Goal: Task Accomplishment & Management: Use online tool/utility

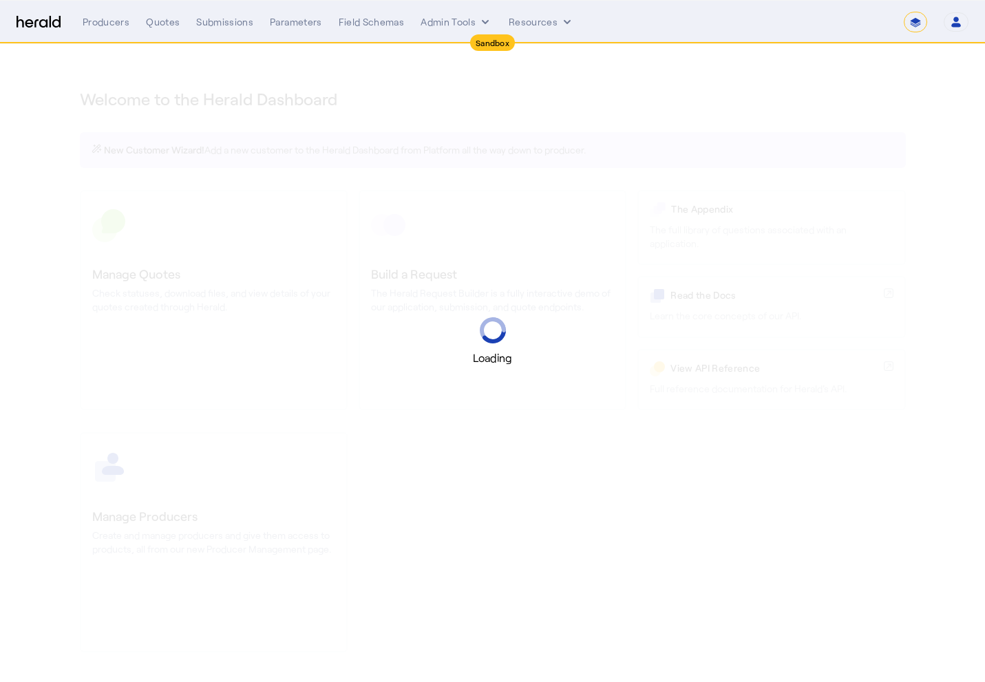
select select "*******"
select select "pfm_2v8p_herald_api"
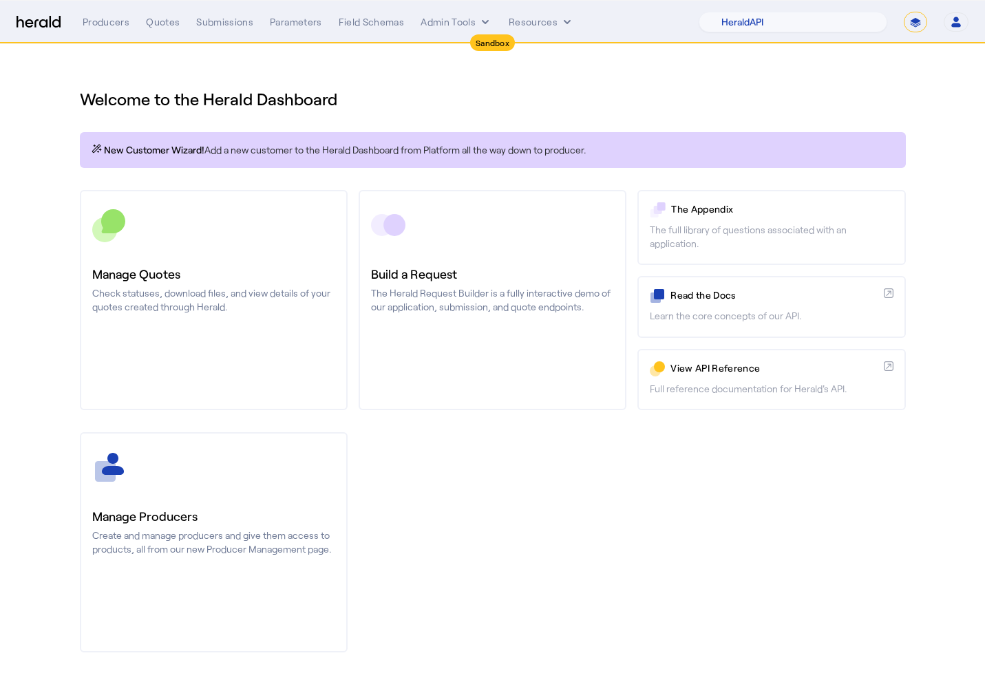
click at [913, 21] on select "**********" at bounding box center [915, 22] width 23 height 21
select select "**********"
click at [904, 12] on select "**********" at bounding box center [915, 22] width 23 height 21
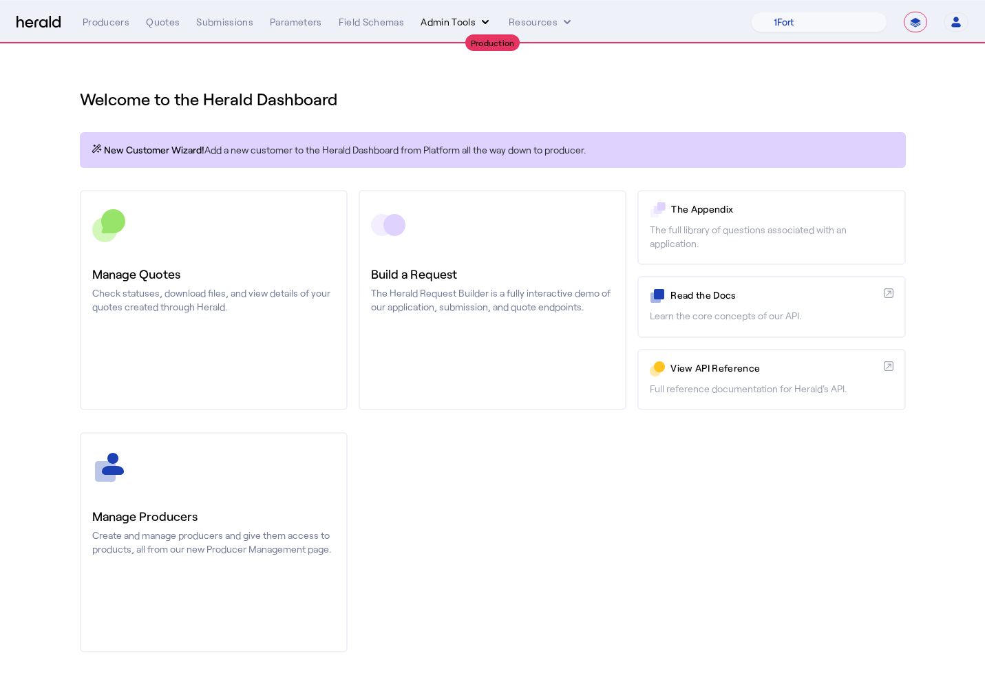
click at [470, 21] on button "Admin Tools" at bounding box center [457, 22] width 72 height 14
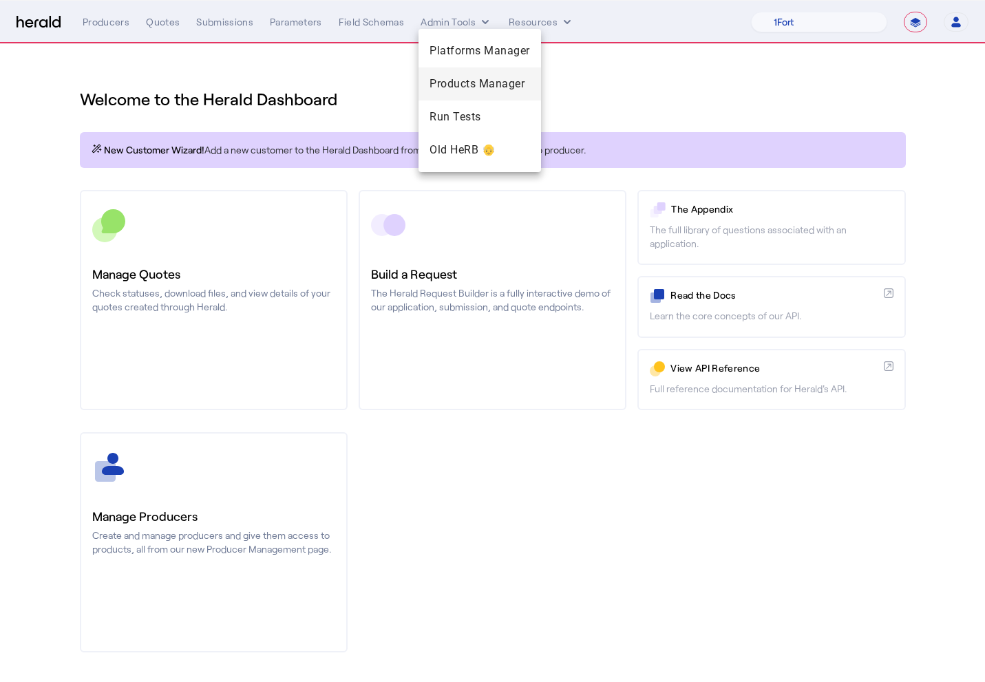
click at [464, 81] on span "Products Manager" at bounding box center [480, 84] width 101 height 17
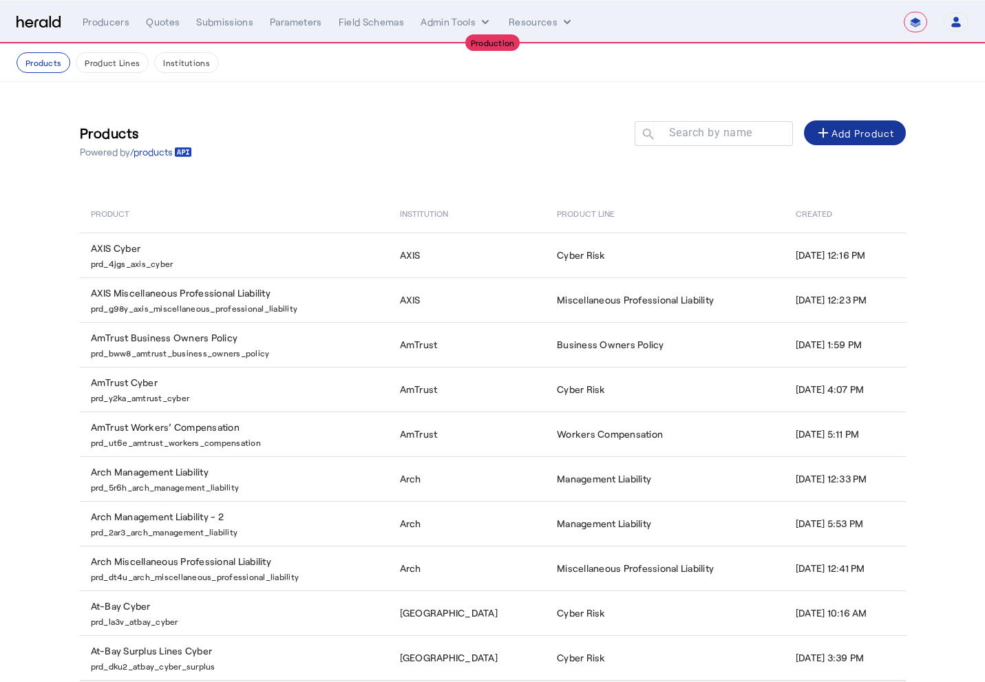
click at [836, 127] on div "add Add Product" at bounding box center [855, 133] width 80 height 17
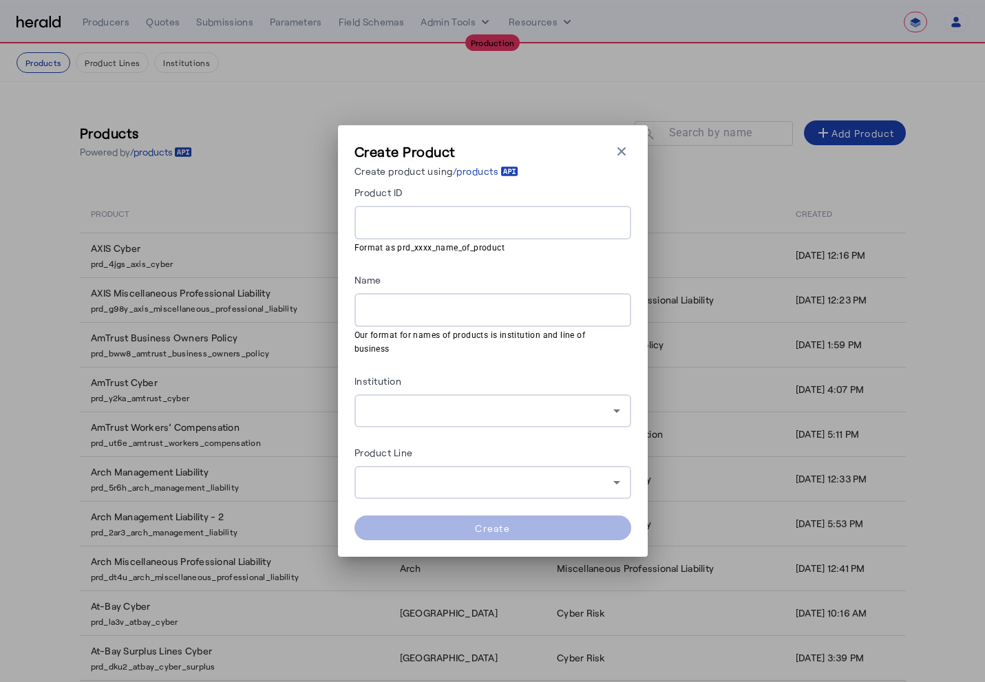
click at [516, 231] on input "Product ID" at bounding box center [493, 223] width 255 height 17
paste input "**********"
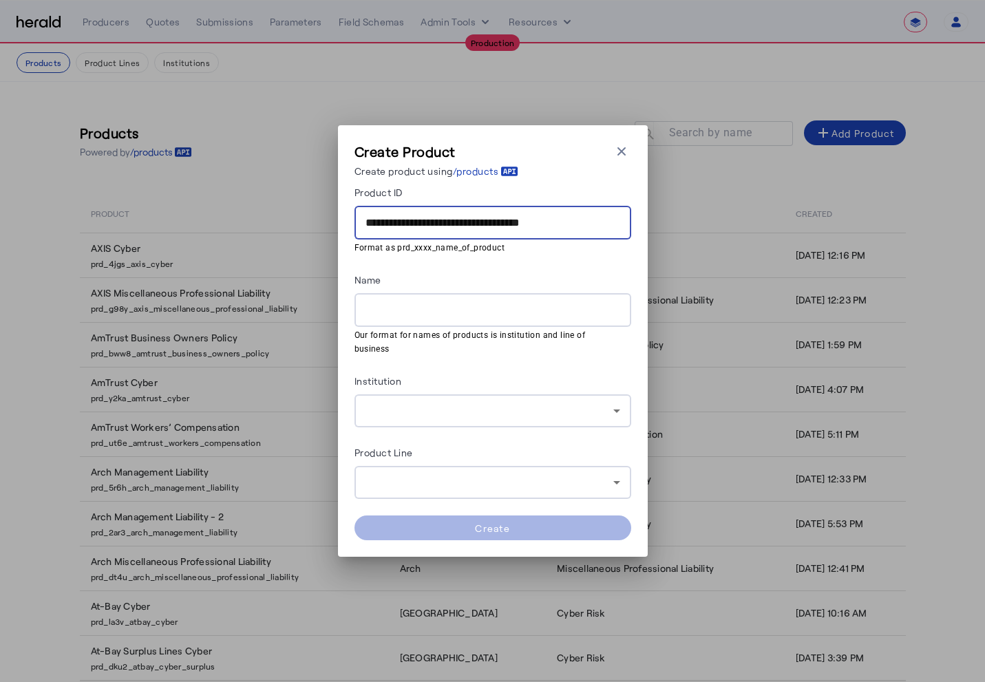
type input "**********"
click at [456, 307] on div at bounding box center [493, 310] width 255 height 34
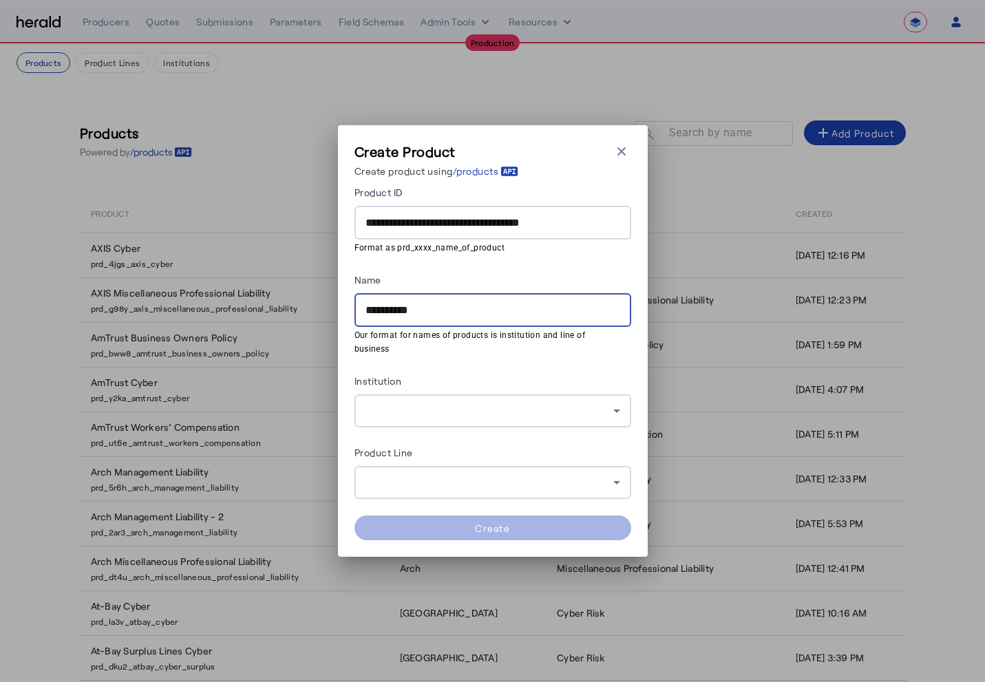
type input "**********"
click at [468, 403] on div at bounding box center [490, 411] width 248 height 17
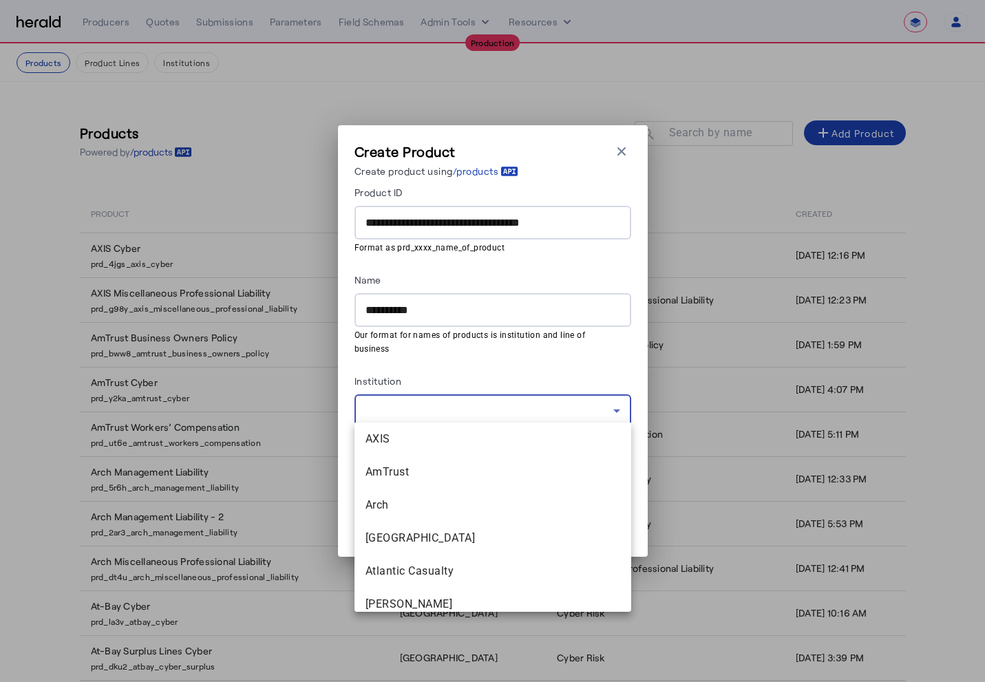
scroll to position [408, 0]
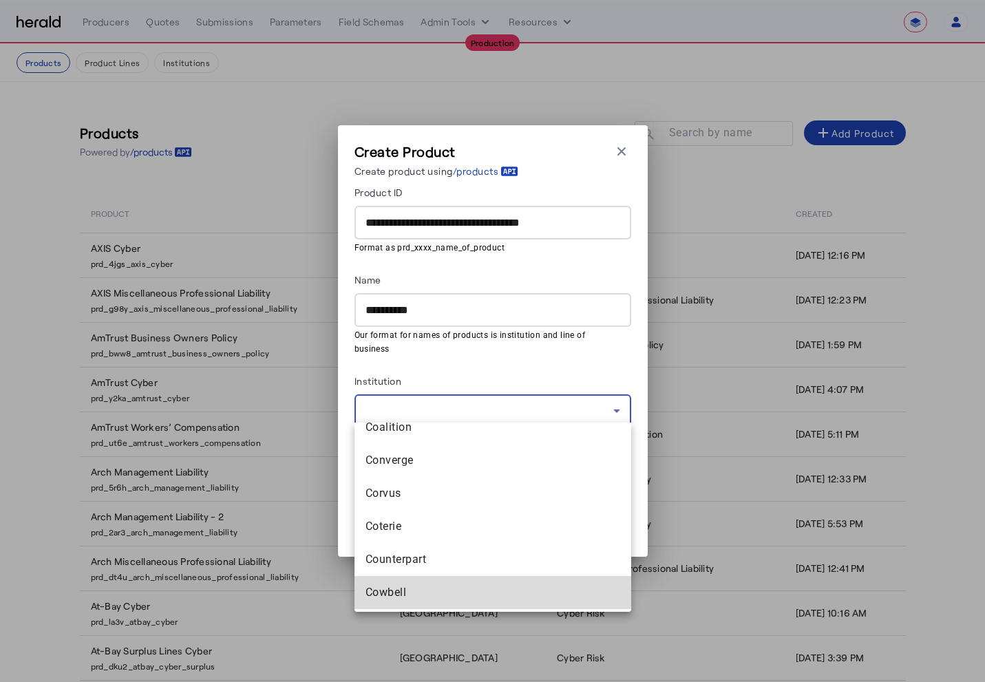
click at [418, 583] on mat-option "Cowbell" at bounding box center [493, 592] width 277 height 33
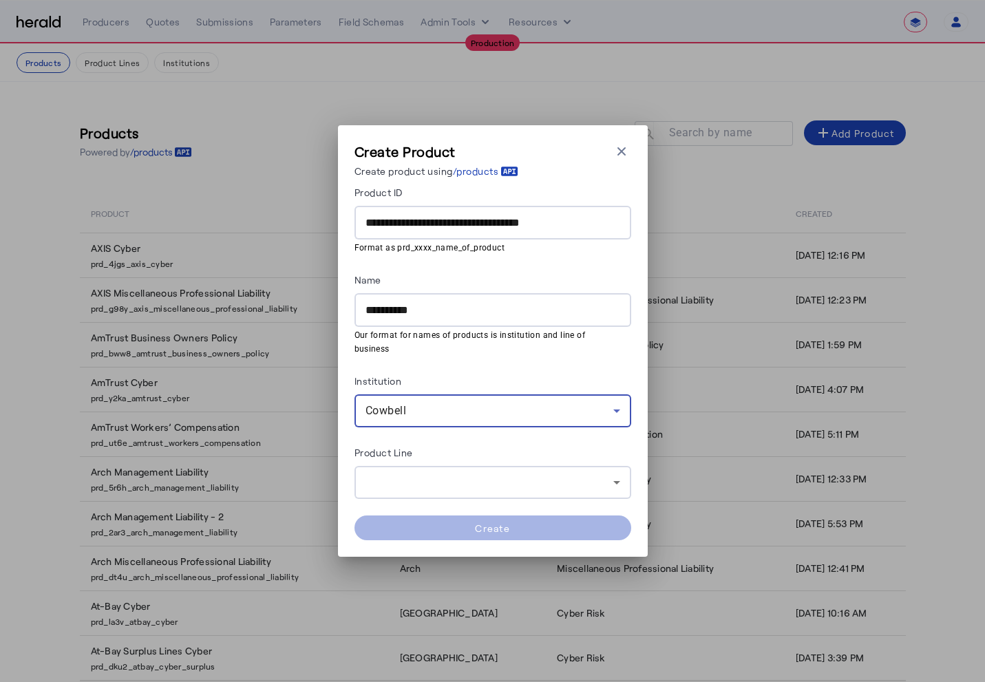
click at [431, 482] on div at bounding box center [490, 482] width 248 height 17
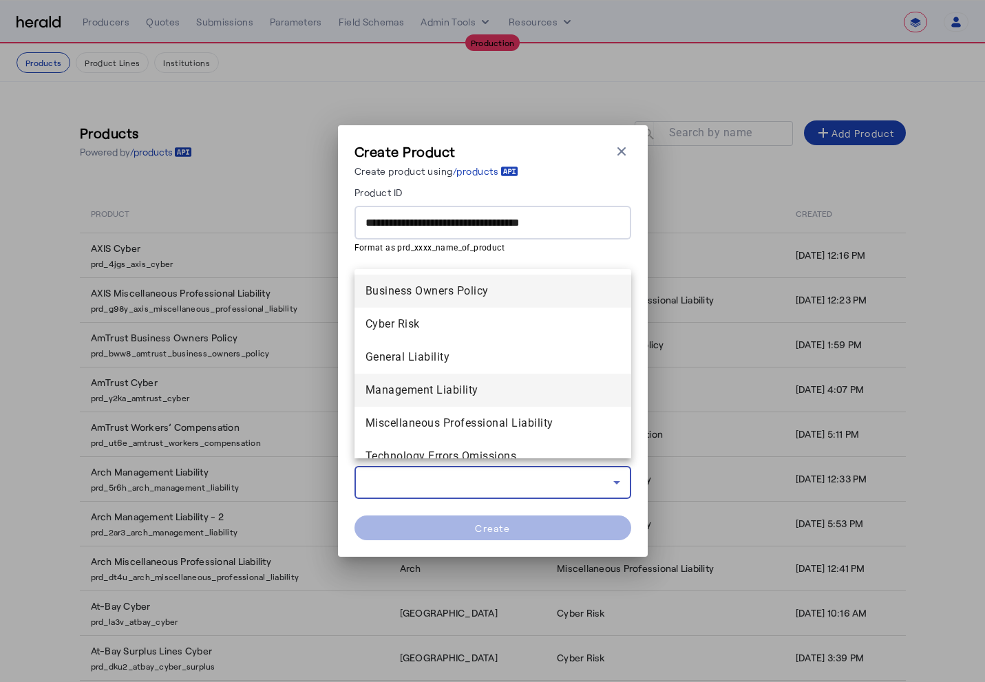
scroll to position [30, 0]
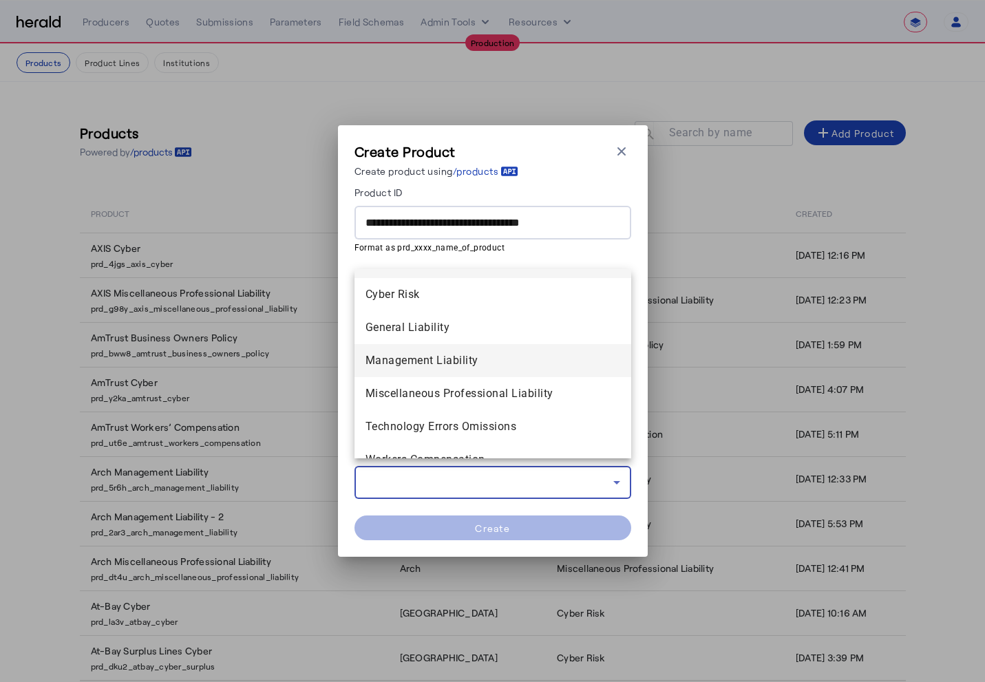
click at [445, 366] on span "Management Liability" at bounding box center [493, 361] width 255 height 17
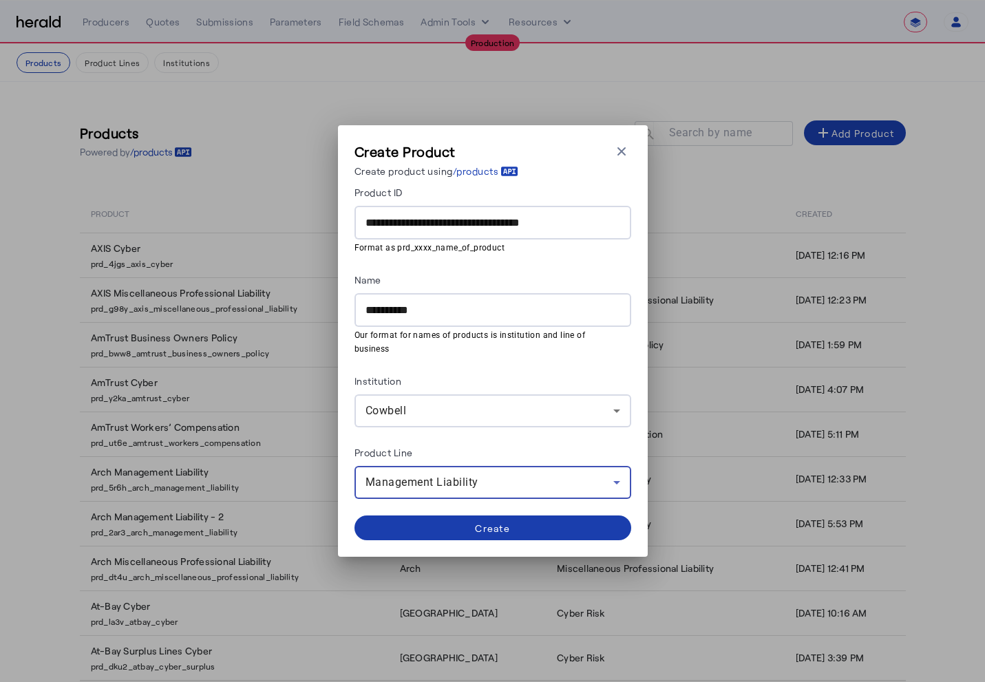
click at [540, 525] on span at bounding box center [493, 528] width 277 height 33
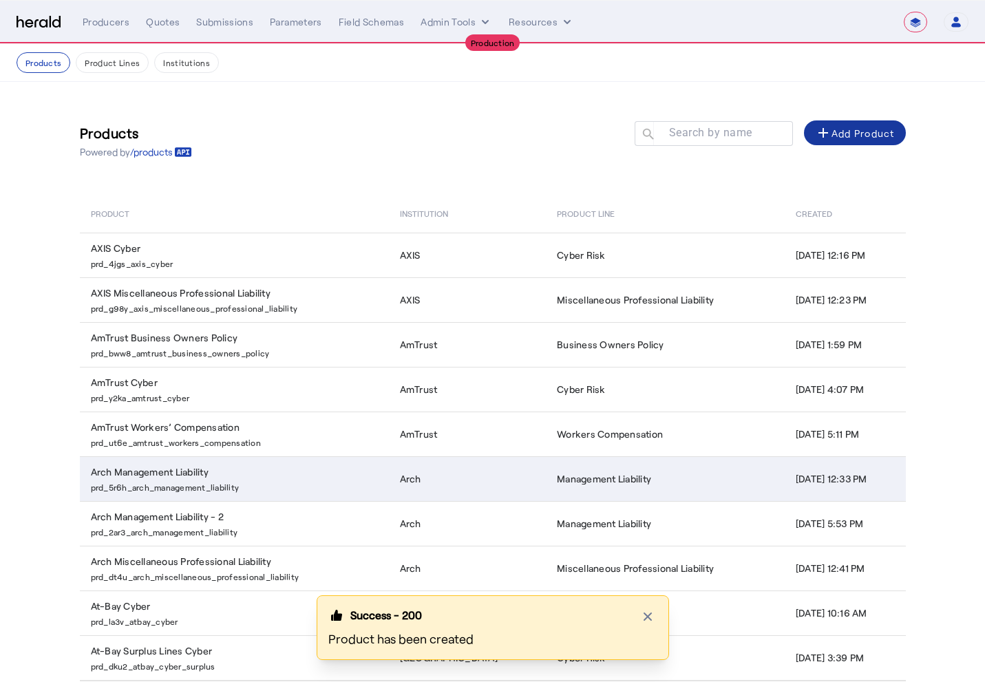
scroll to position [65, 0]
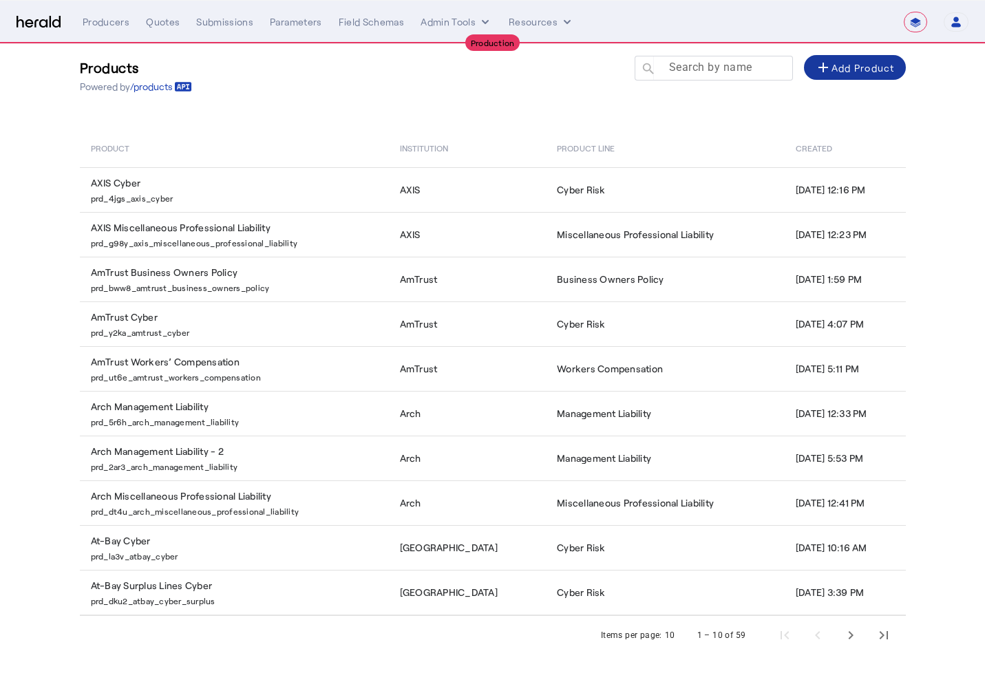
click at [693, 78] on div at bounding box center [720, 75] width 124 height 39
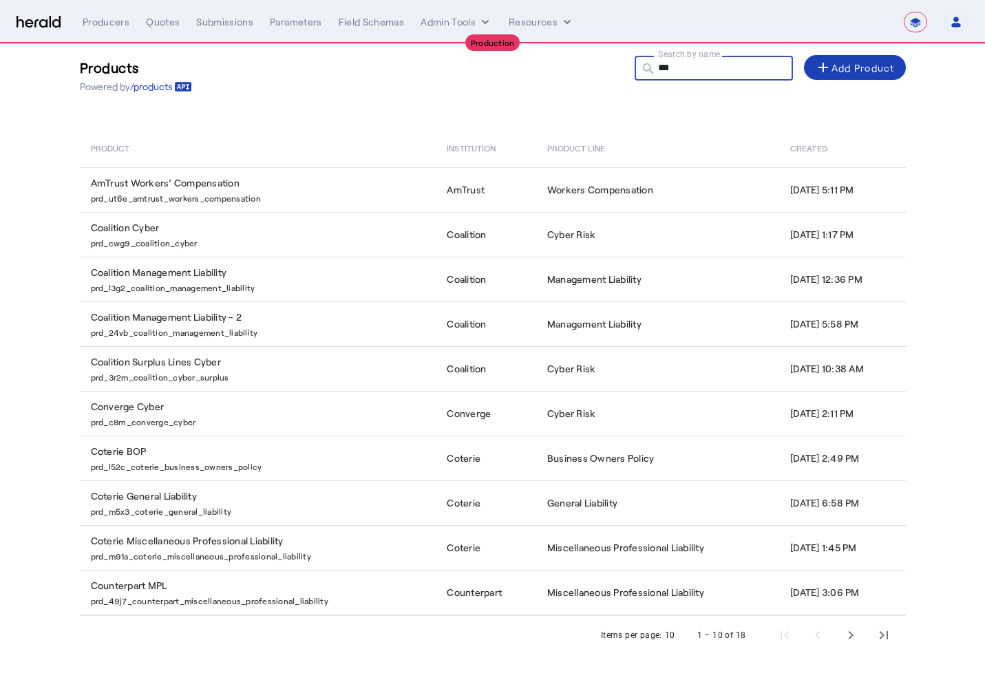
scroll to position [0, 0]
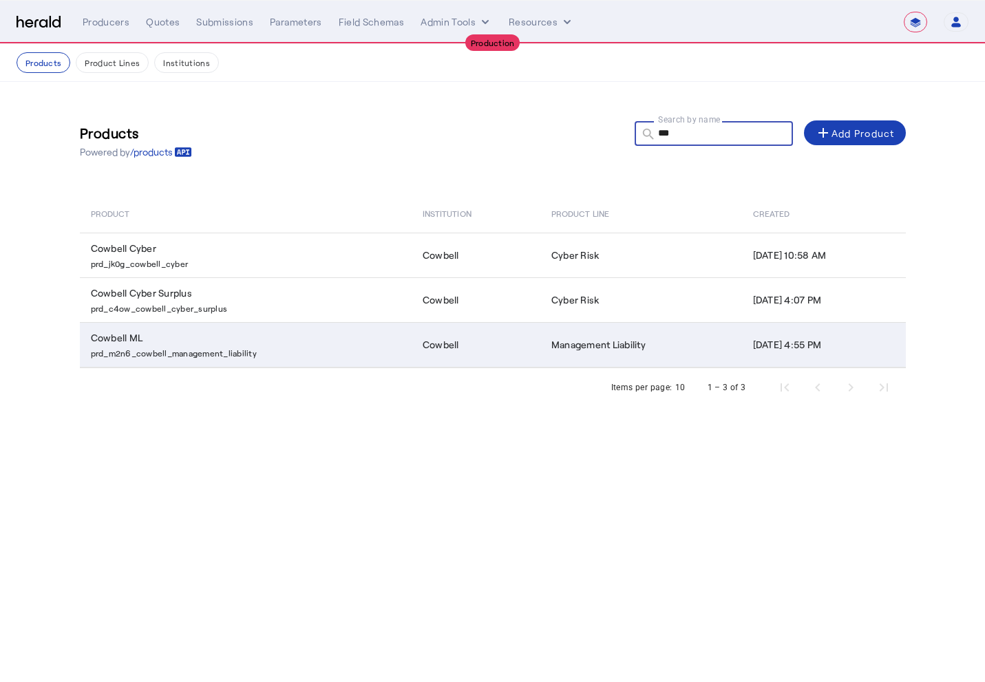
type input "***"
click at [342, 336] on td "Cowbell ML prd_m2n6_cowbell_management_liability" at bounding box center [246, 344] width 332 height 45
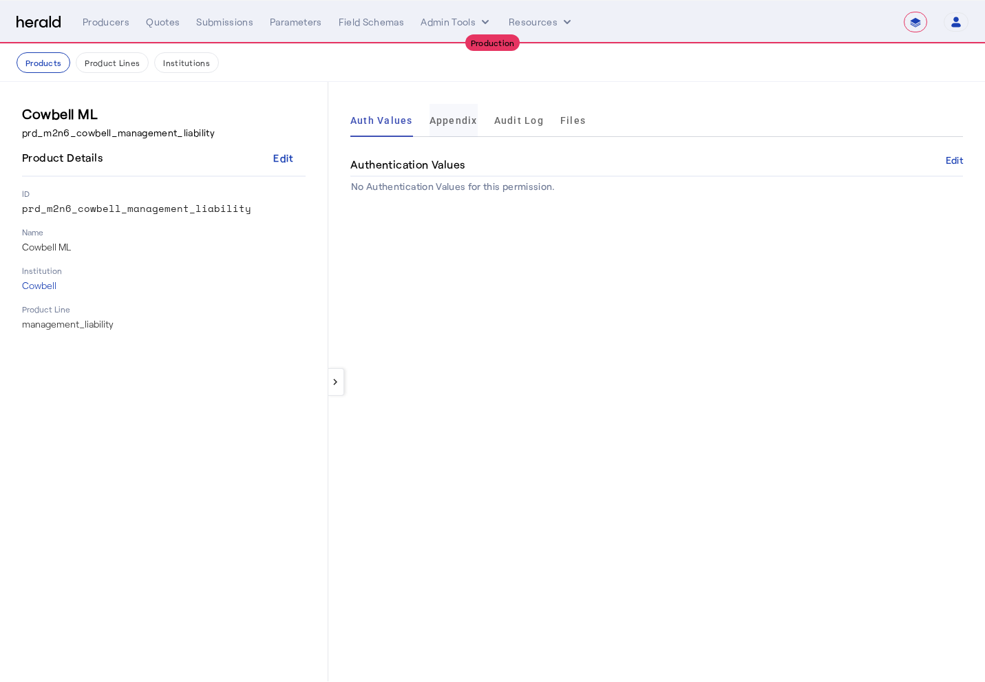
click at [443, 117] on span "Appendix" at bounding box center [454, 121] width 48 height 10
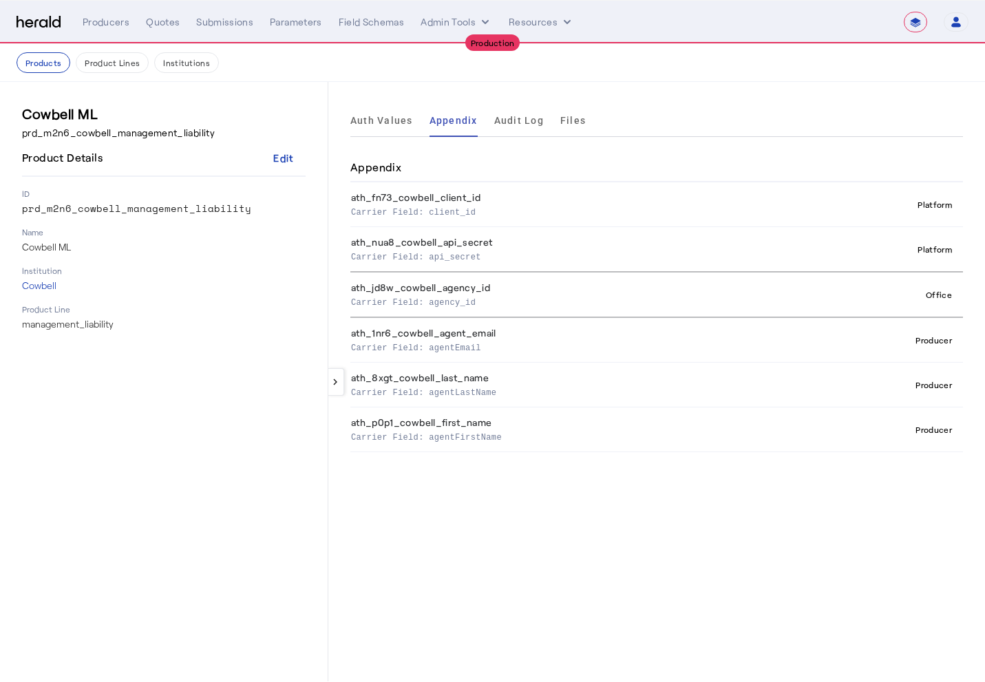
click at [105, 12] on div "**********" at bounding box center [526, 22] width 886 height 21
click at [105, 21] on div "Producers" at bounding box center [106, 22] width 47 height 14
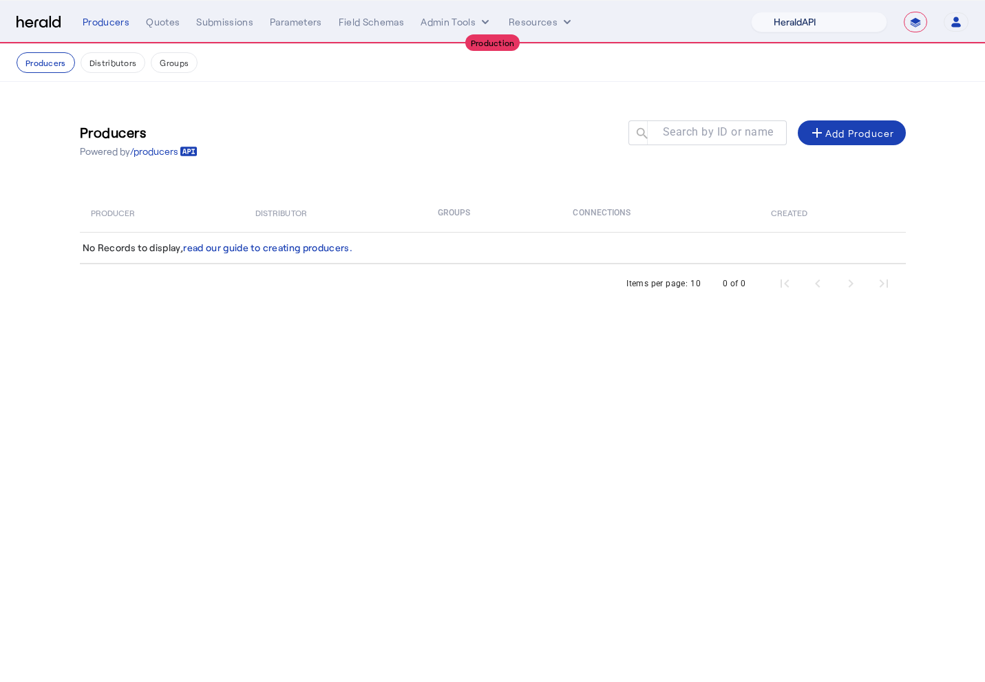
click at [790, 21] on select "1Fort Affinity Risk Billy BindHQ Bunker CRC Campus Coverage Citadel Fifthwall F…" at bounding box center [819, 22] width 136 height 21
select select "pfm_h3db_crc"
click at [751, 12] on select "1Fort Affinity Risk Billy BindHQ Bunker CRC Campus Coverage Citadel Fifthwall F…" at bounding box center [819, 22] width 136 height 21
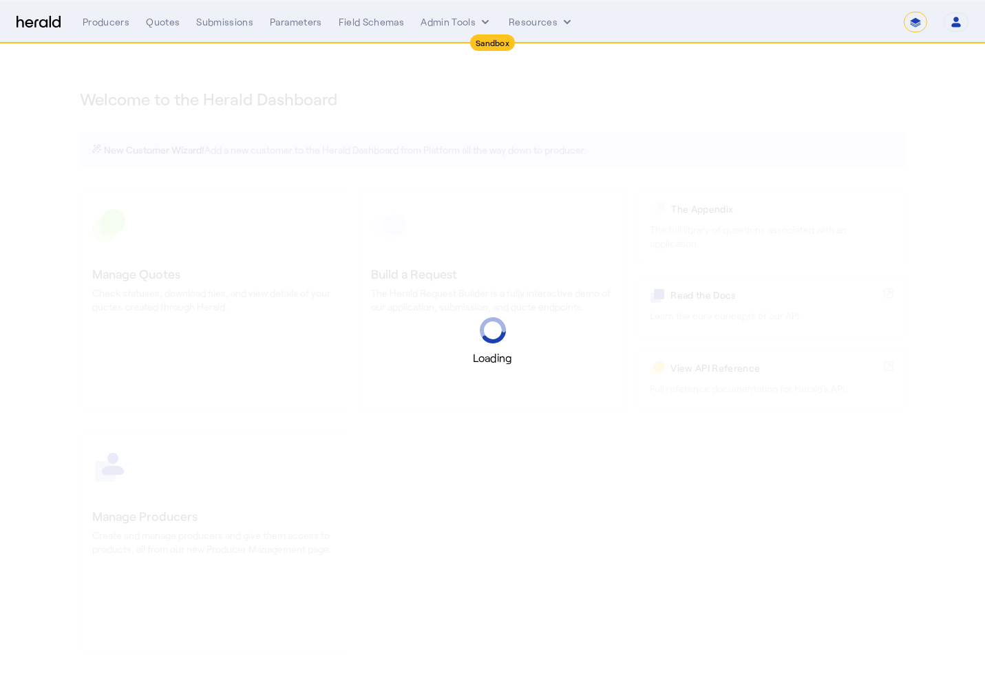
select select "*******"
select select "pfm_2v8p_herald_api"
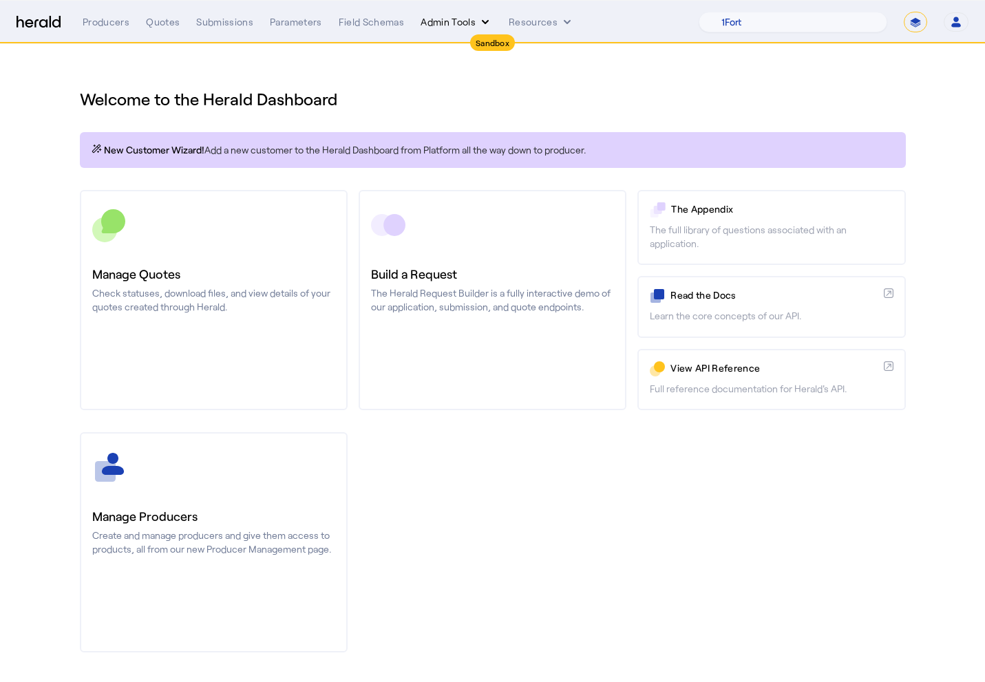
click at [468, 20] on button "Admin Tools" at bounding box center [457, 22] width 72 height 14
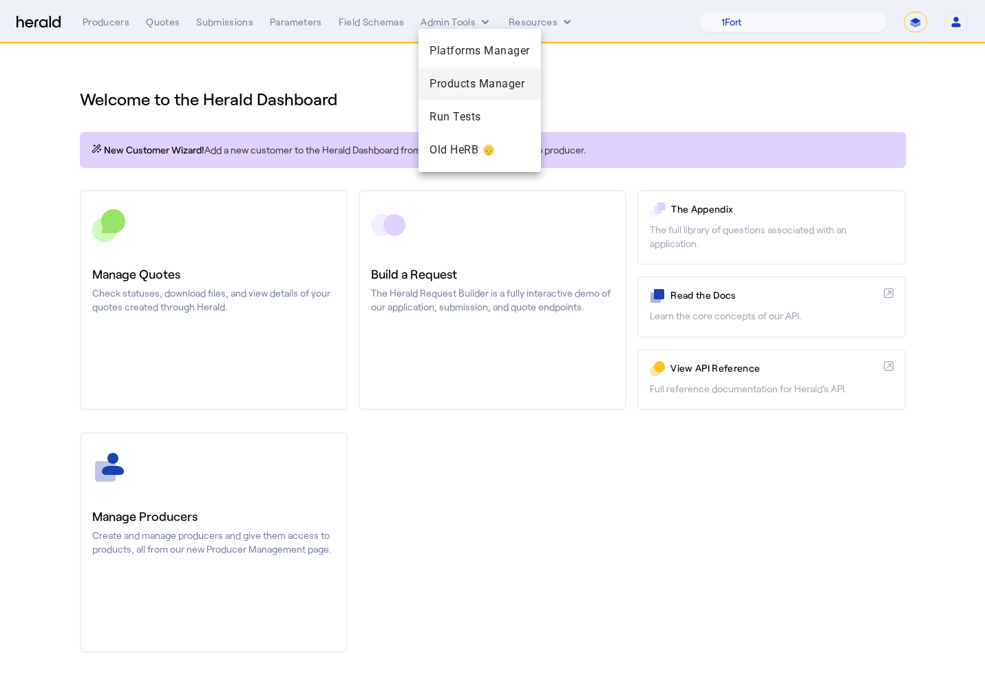
click at [452, 95] on div "Products Manager" at bounding box center [480, 83] width 123 height 33
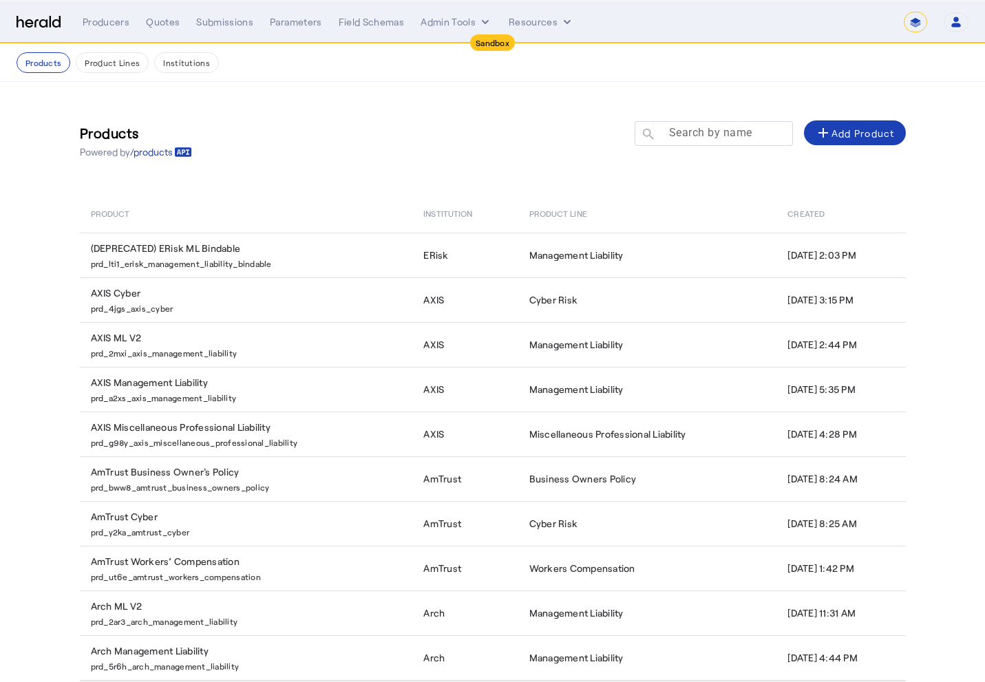
click at [684, 134] on mat-label "Search by name" at bounding box center [710, 132] width 83 height 13
click at [684, 134] on input "Search by name" at bounding box center [720, 133] width 124 height 17
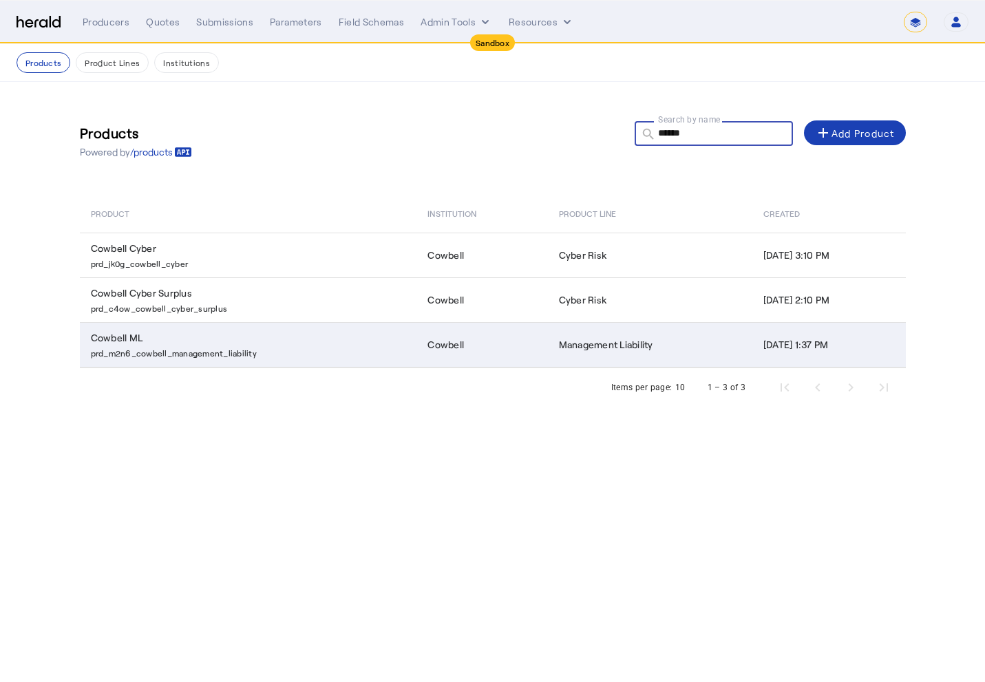
type input "******"
click at [314, 344] on td "Cowbell ML prd_m2n6_cowbell_management_liability" at bounding box center [248, 344] width 337 height 45
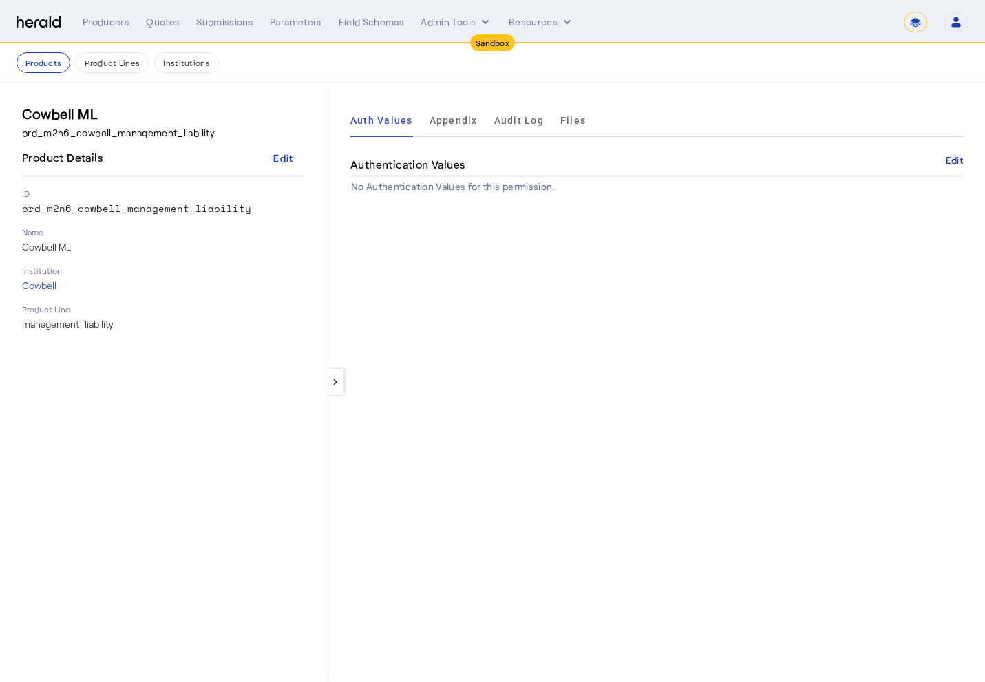
click at [77, 202] on p "prd_m2n6_cowbell_management_liability" at bounding box center [164, 209] width 284 height 14
copy p "prd_m2n6_cowbell_management_liability"
click at [417, 255] on div "keyboard_arrow_left Auth Values Appendix Audit Log Files Authentication Values …" at bounding box center [656, 382] width 657 height 600
click at [465, 112] on span "Appendix" at bounding box center [454, 120] width 48 height 33
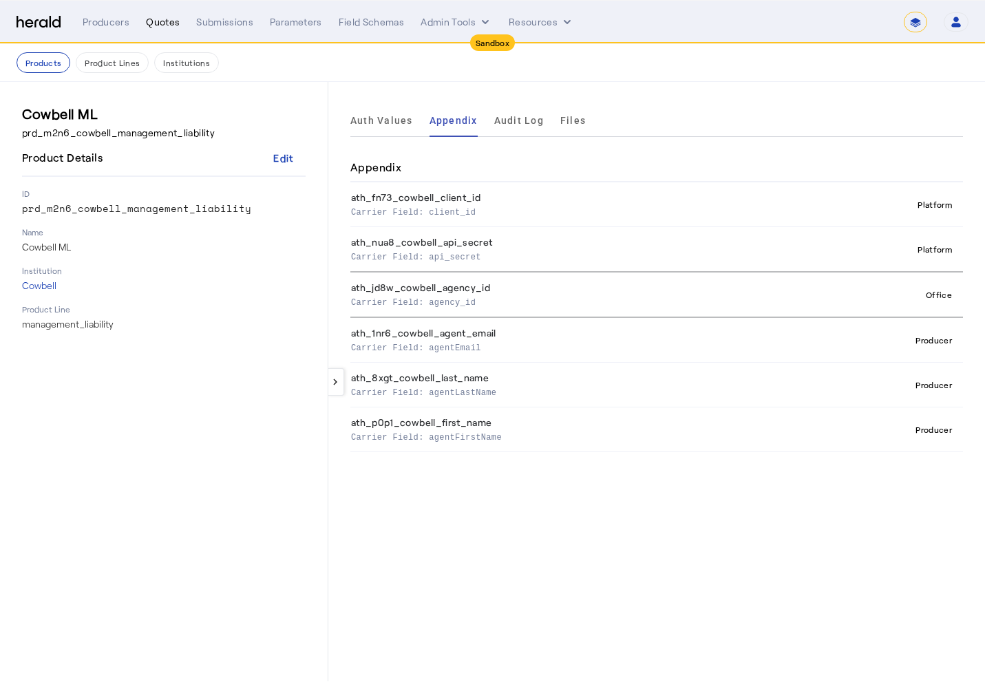
click at [162, 20] on div "Quotes" at bounding box center [163, 22] width 34 height 14
select select "pfm_2v8p_herald_api"
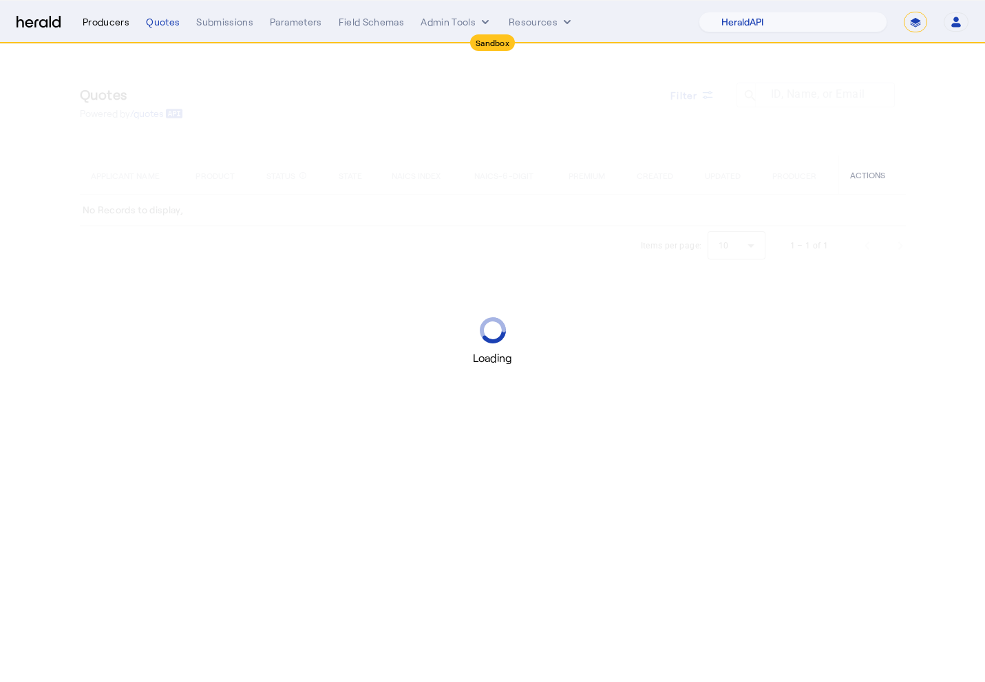
click at [99, 23] on div "Producers" at bounding box center [106, 22] width 47 height 14
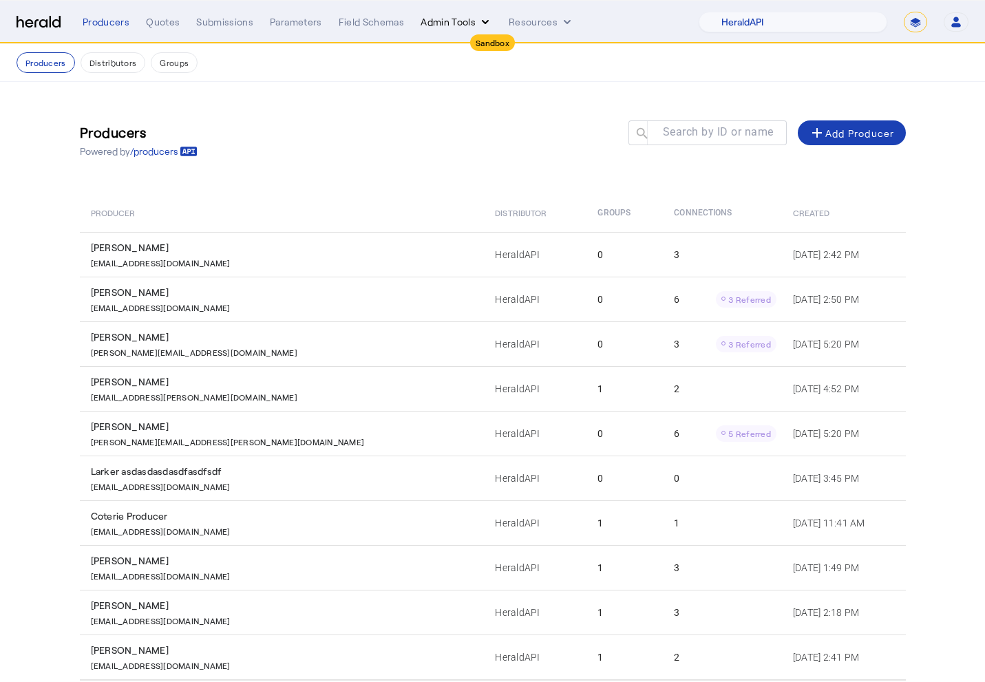
click at [467, 21] on button "Admin Tools" at bounding box center [457, 22] width 72 height 14
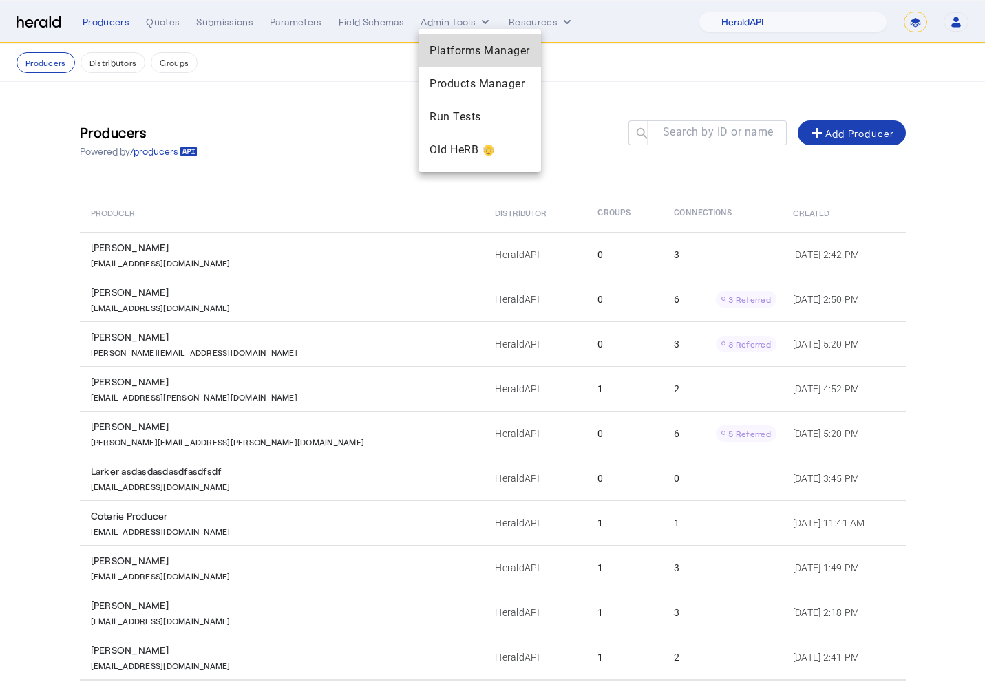
click at [463, 45] on span "Platforms Manager" at bounding box center [480, 51] width 101 height 17
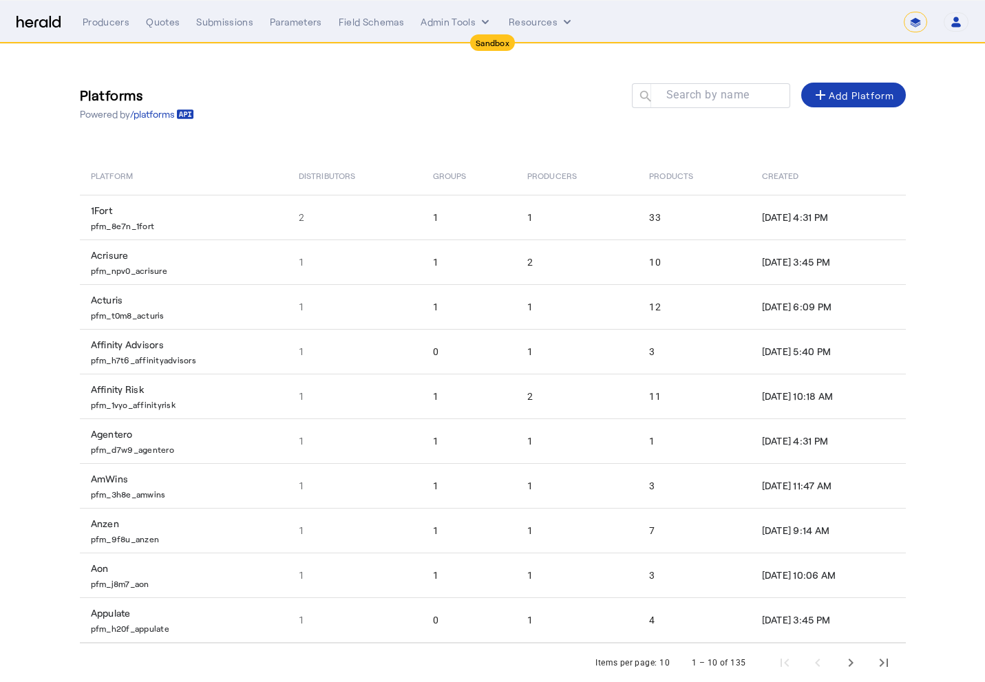
click at [913, 29] on select "**********" at bounding box center [915, 22] width 23 height 21
select select "**********"
click at [904, 12] on select "**********" at bounding box center [915, 22] width 23 height 21
select select "pfm_2v8p_herald_api"
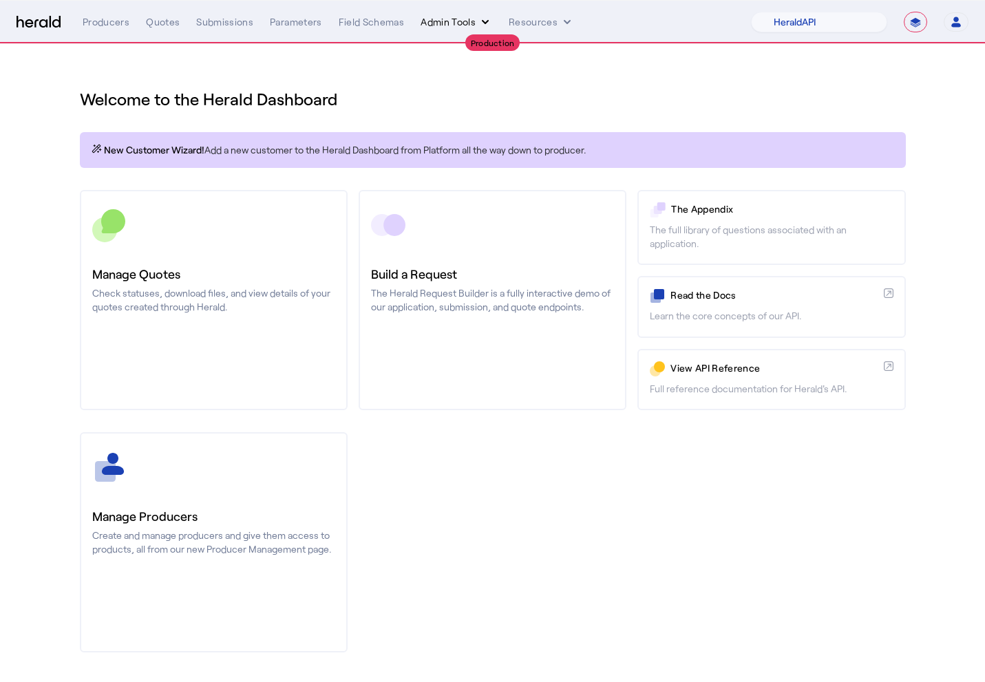
click at [457, 21] on button "Admin Tools" at bounding box center [457, 22] width 72 height 14
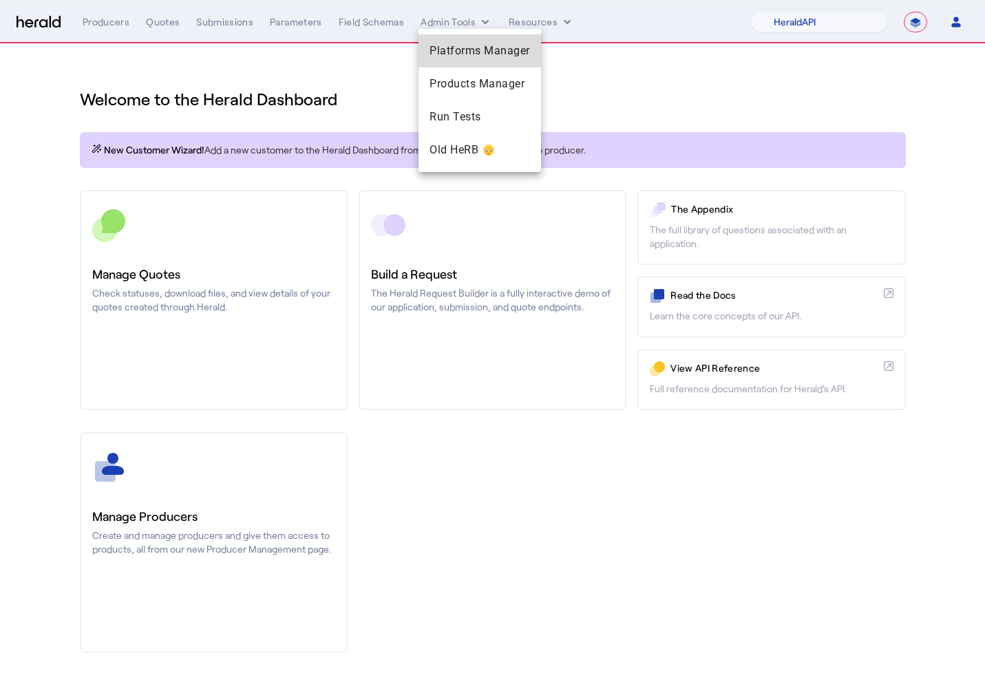
click at [443, 48] on span "Platforms Manager" at bounding box center [480, 51] width 101 height 17
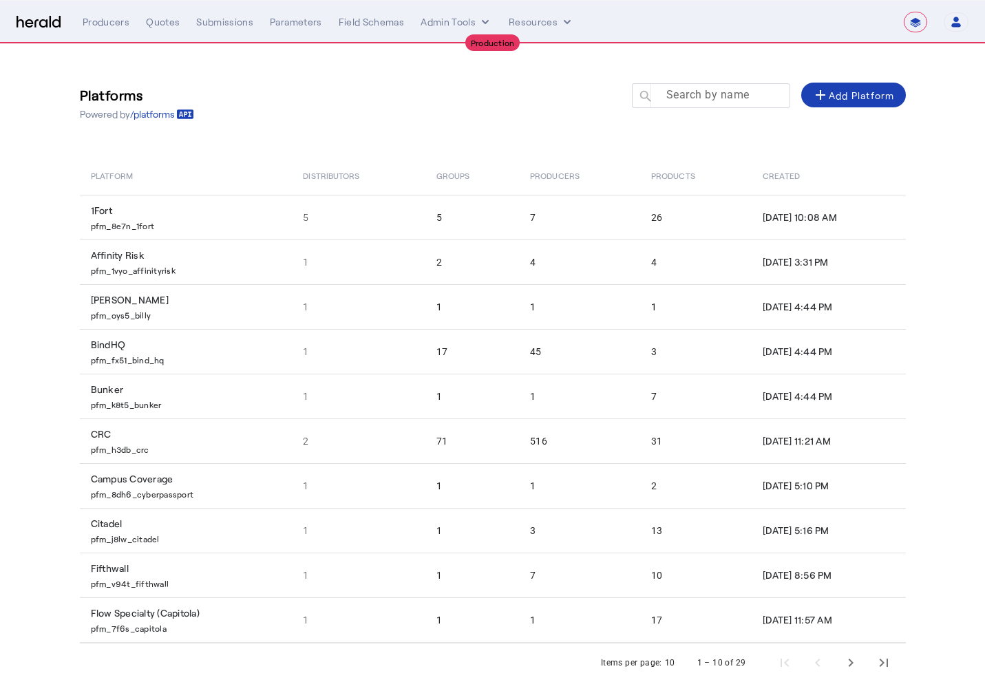
click at [669, 102] on input "Search by name" at bounding box center [717, 95] width 124 height 17
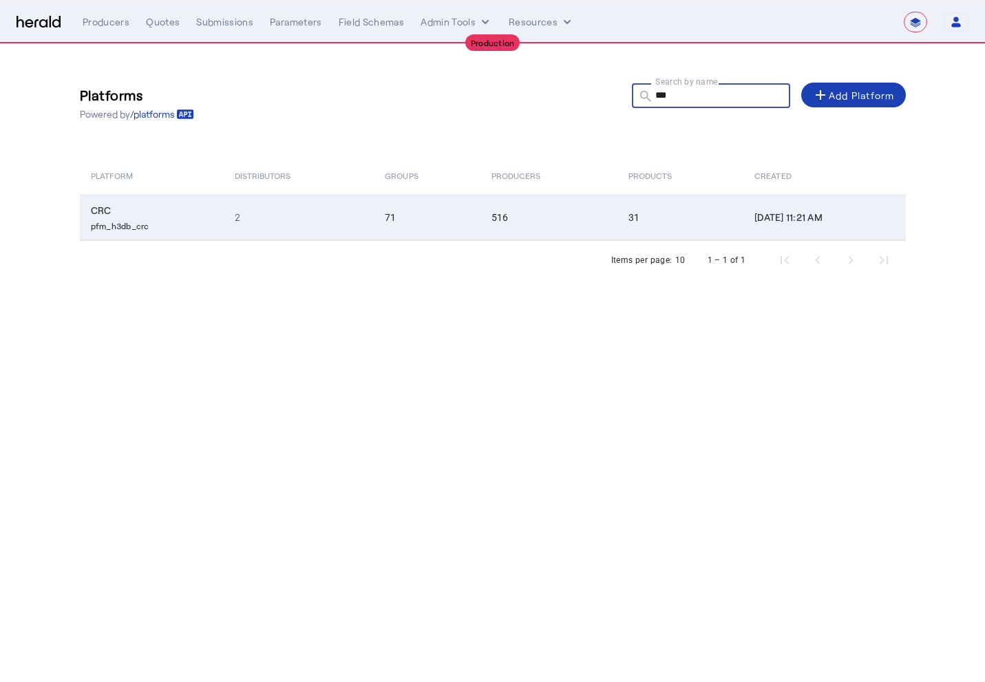
type input "***"
click at [306, 224] on td "2" at bounding box center [299, 217] width 151 height 45
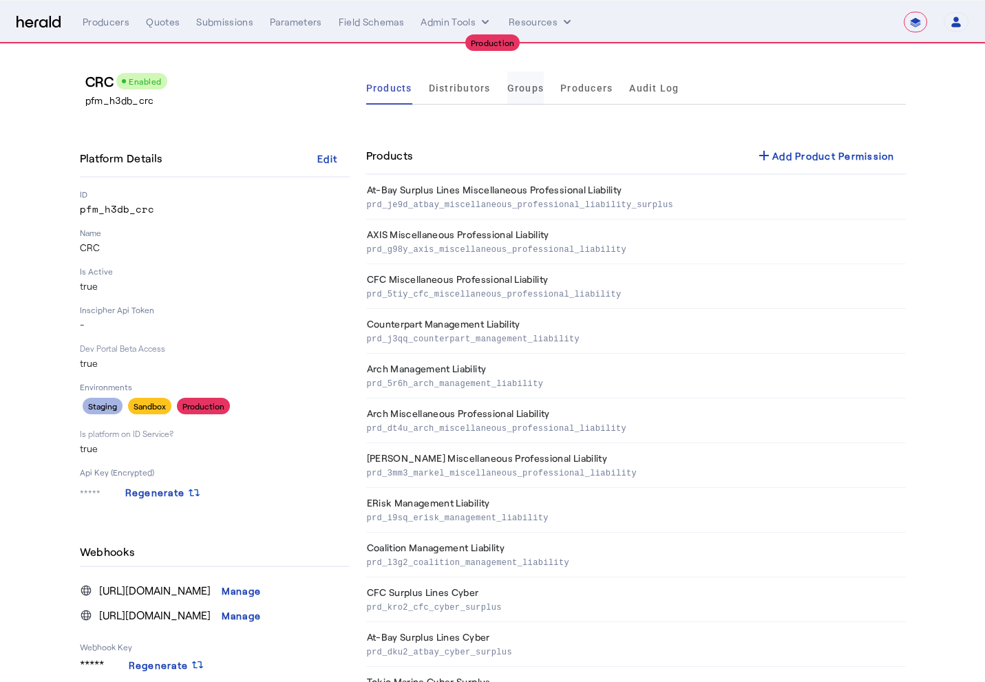
click at [536, 88] on span "Groups" at bounding box center [525, 88] width 37 height 10
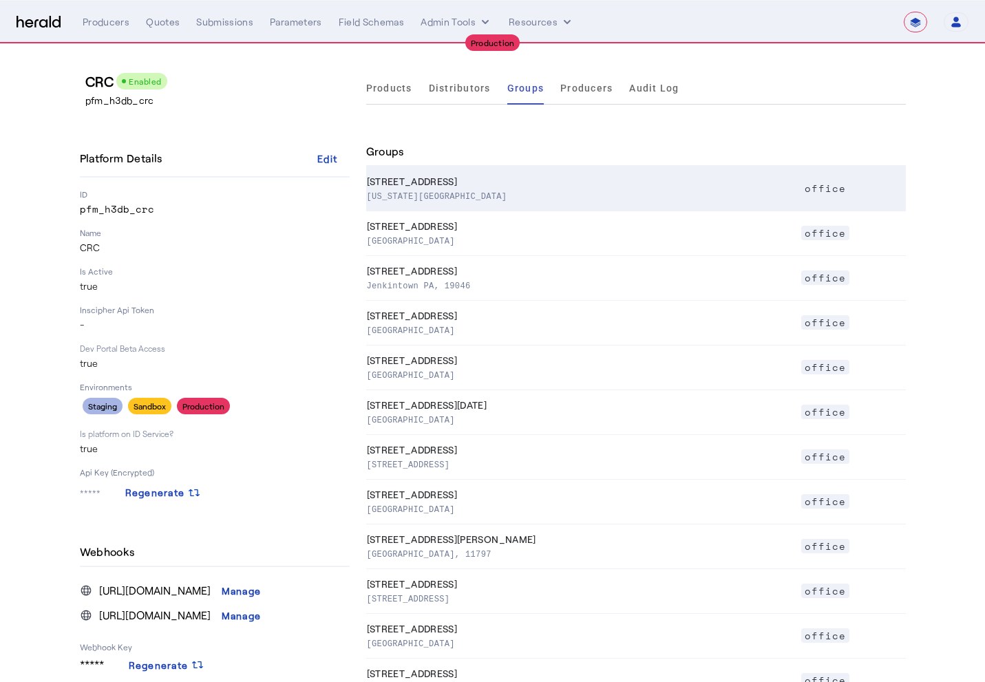
click at [470, 194] on p "[US_STATE][GEOGRAPHIC_DATA]" at bounding box center [581, 196] width 428 height 14
select select "pfm_h3db_crc"
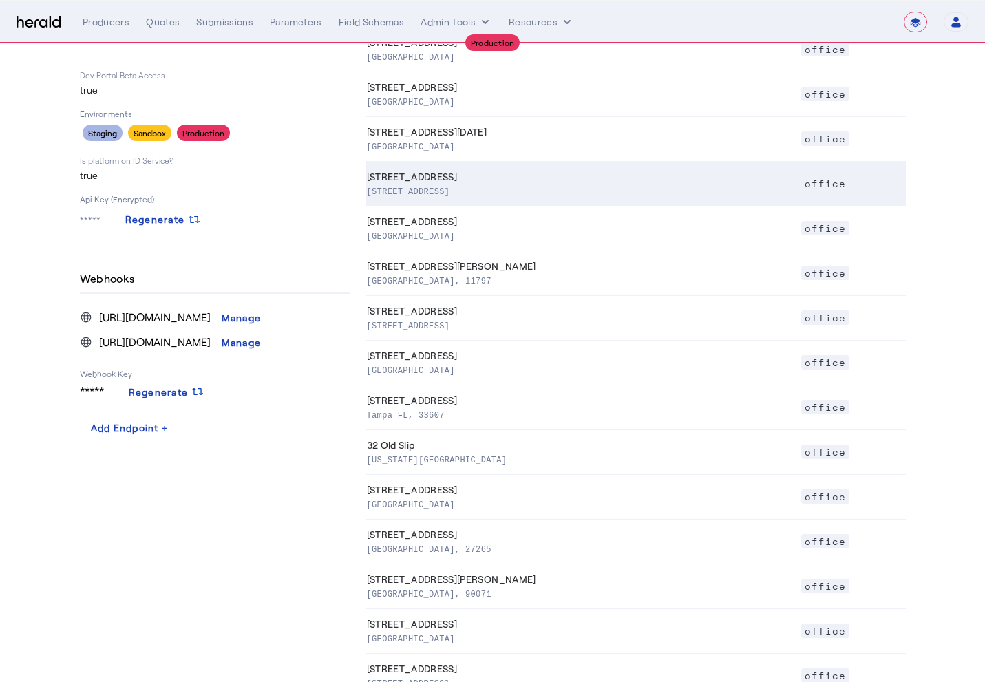
scroll to position [402, 0]
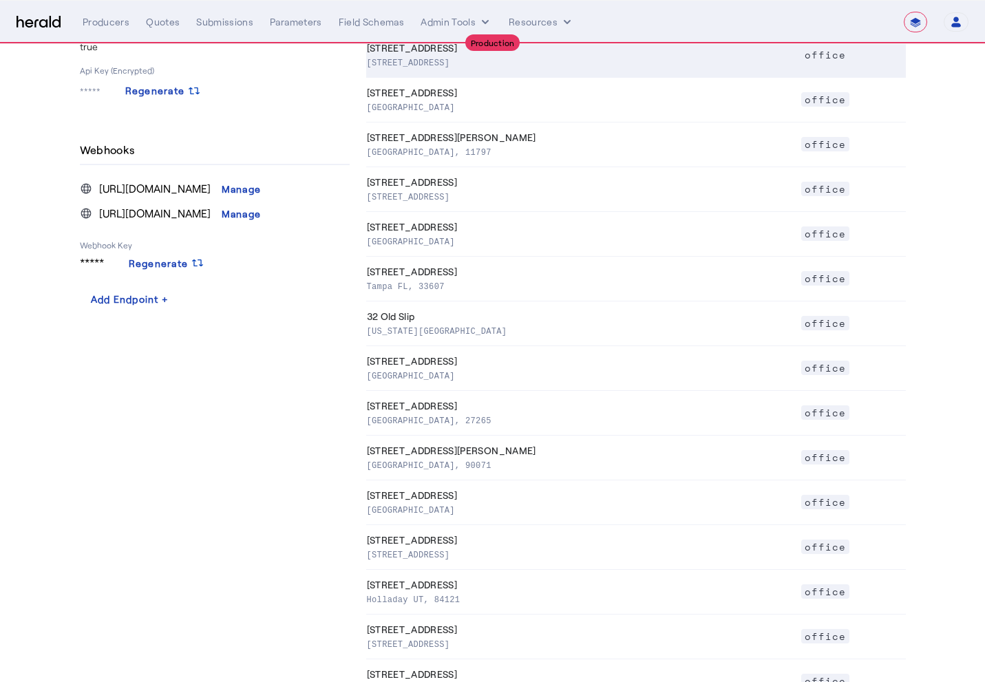
click at [495, 436] on th "[STREET_ADDRESS][PERSON_NAME]" at bounding box center [583, 458] width 434 height 45
select select "pfm_h3db_crc"
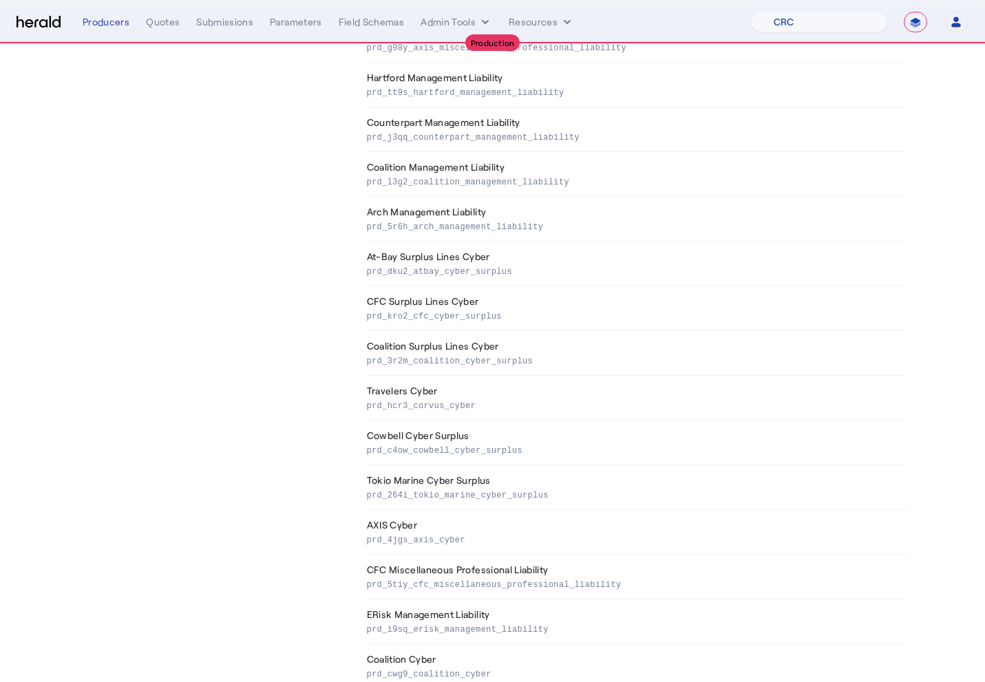
scroll to position [430, 0]
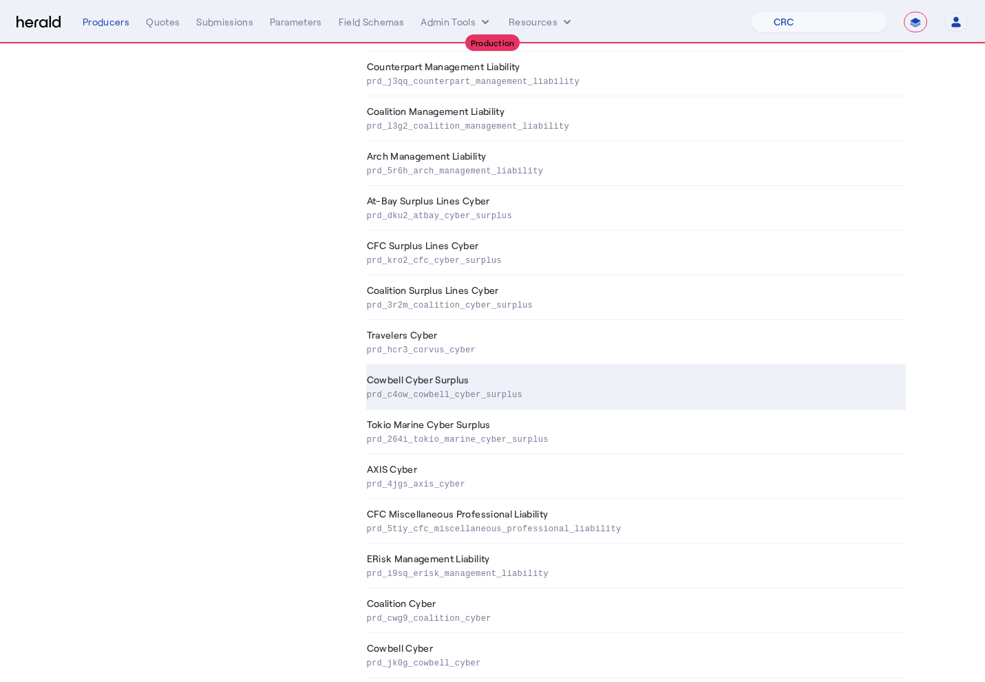
click at [461, 393] on p "prd_c4ow_cowbell_cyber_surplus" at bounding box center [634, 394] width 534 height 14
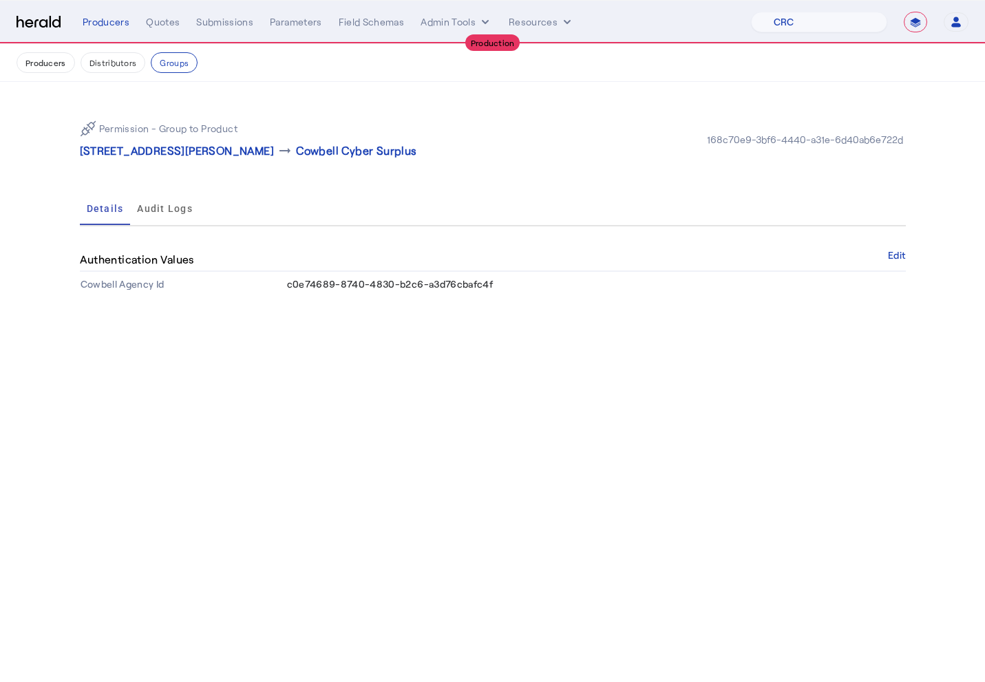
click at [354, 289] on span "c0e74689-8740-4830-b2c6-a3d76cbafc4f" at bounding box center [390, 284] width 207 height 12
copy span "c0e74689-8740-4830-b2c6-a3d76cbafc4f"
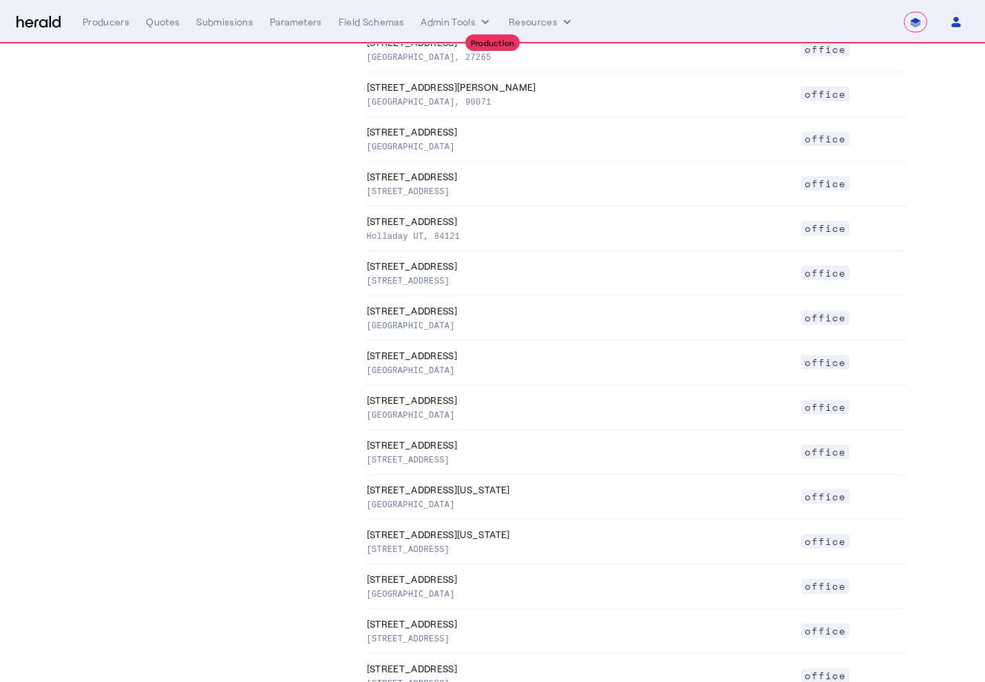
scroll to position [1228, 0]
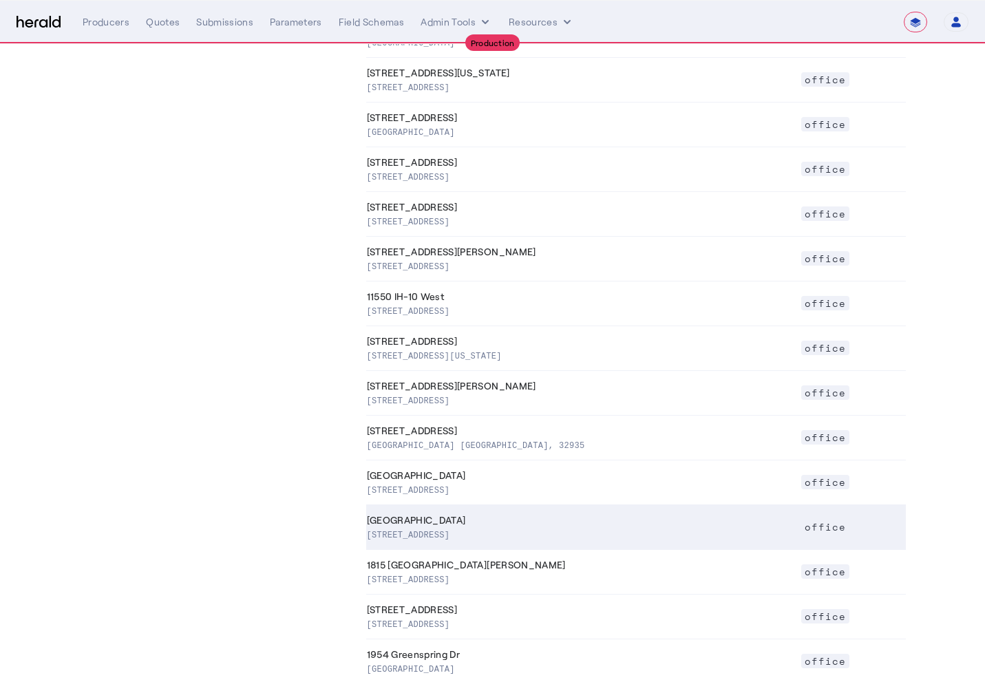
click at [486, 539] on p "[STREET_ADDRESS]" at bounding box center [581, 534] width 428 height 14
select select "pfm_h3db_crc"
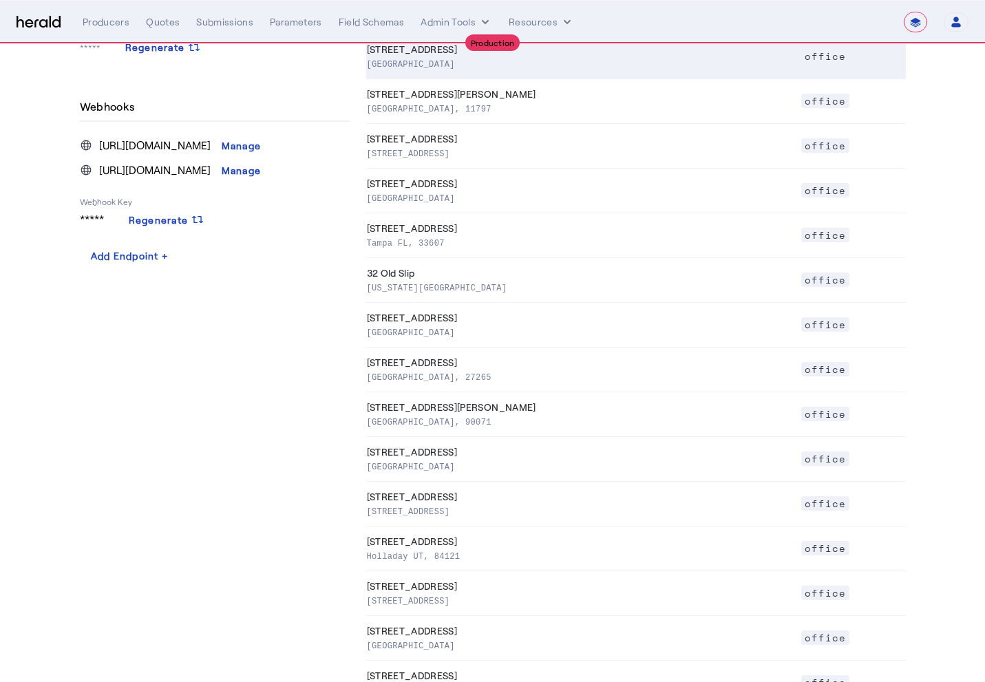
scroll to position [811, 0]
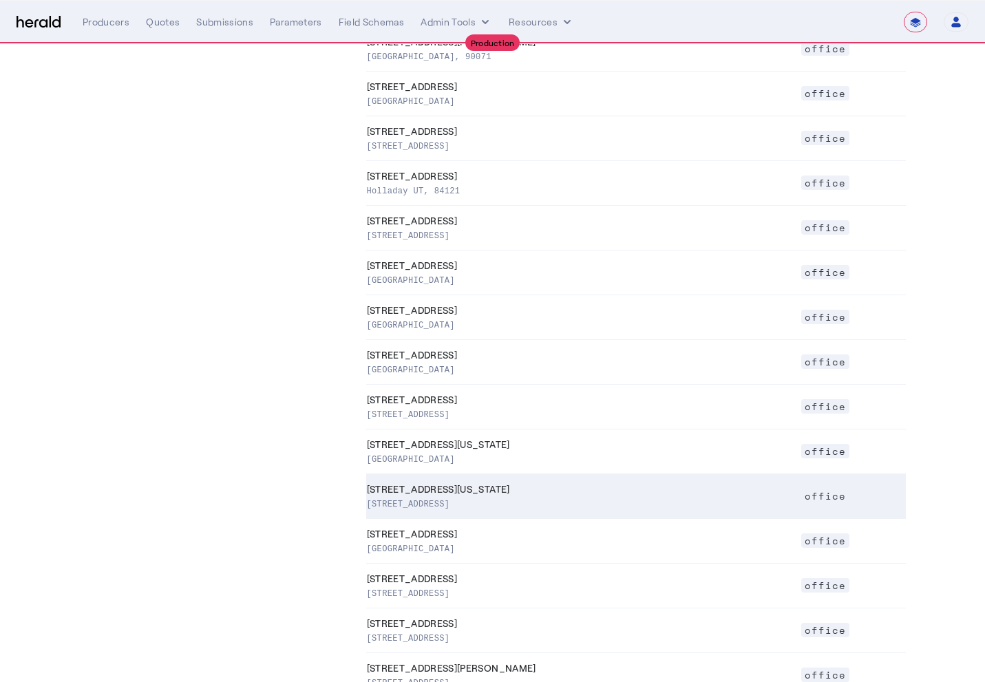
click at [500, 510] on p "[STREET_ADDRESS]" at bounding box center [581, 503] width 428 height 14
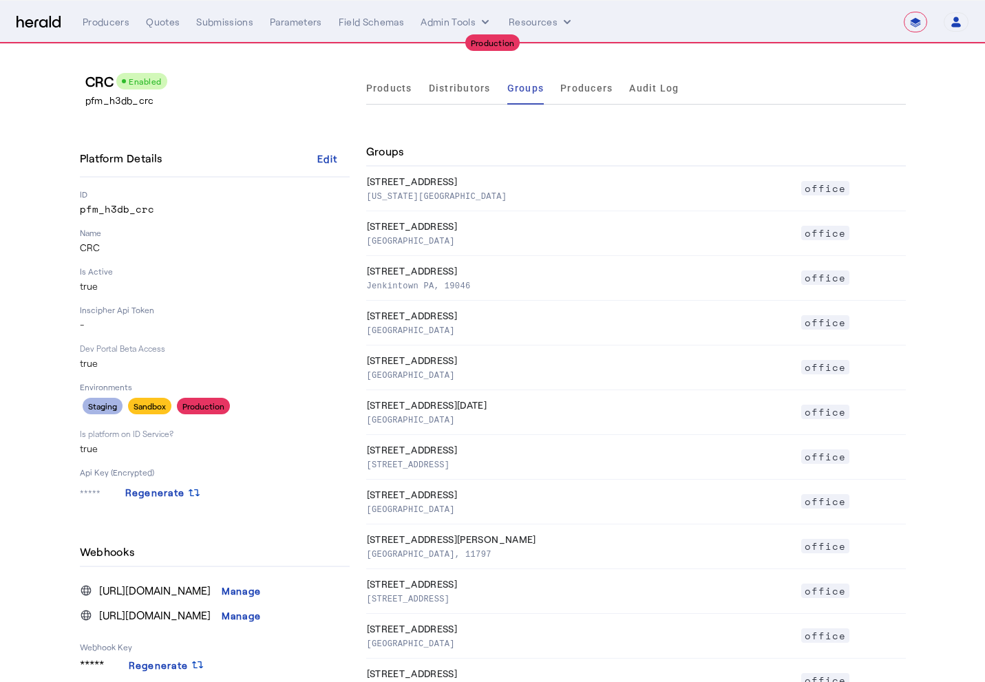
select select "pfm_h3db_crc"
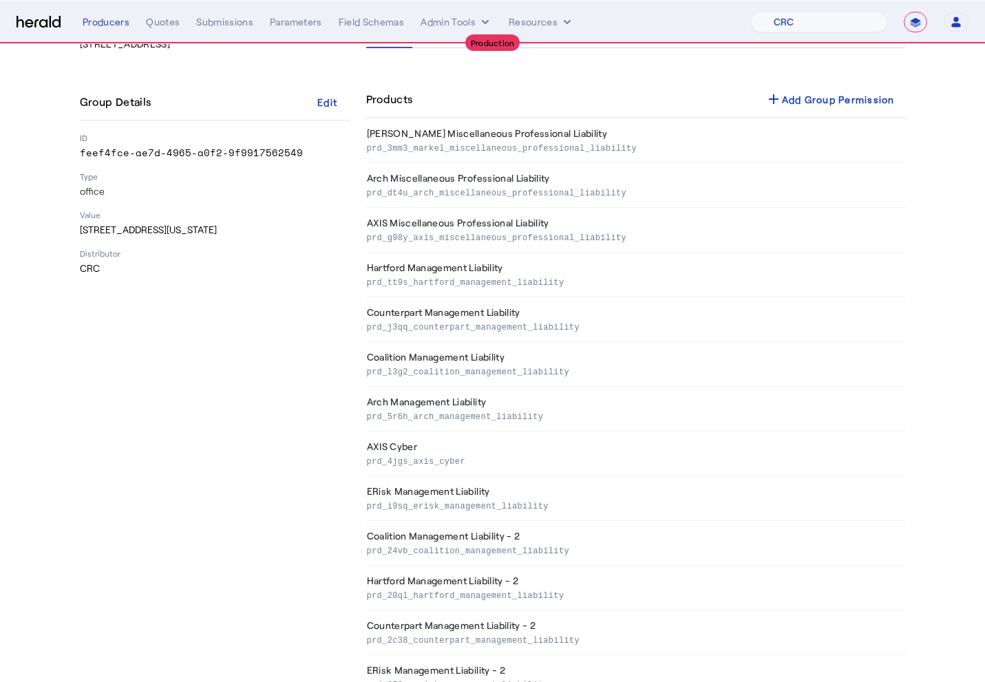
scroll to position [274, 0]
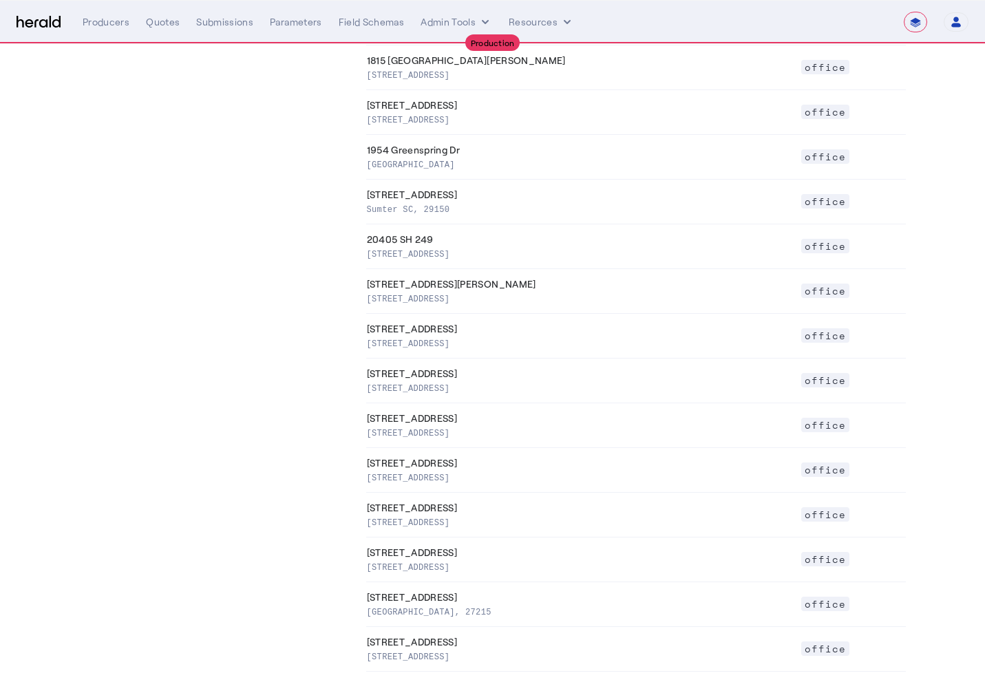
scroll to position [2128, 0]
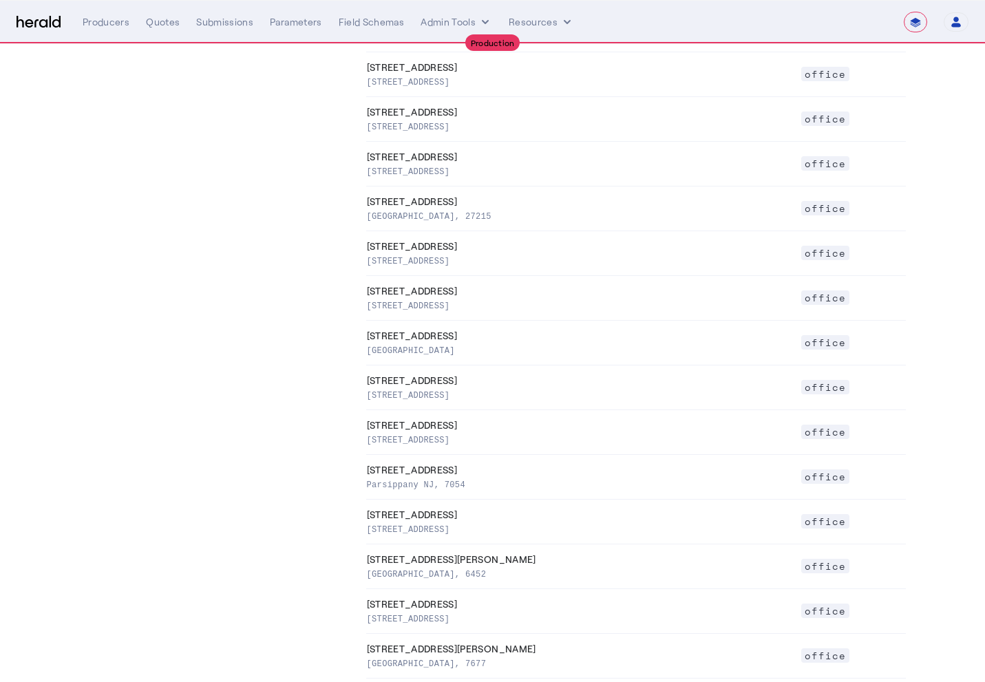
click at [523, 491] on th "[STREET_ADDRESS]" at bounding box center [583, 477] width 434 height 45
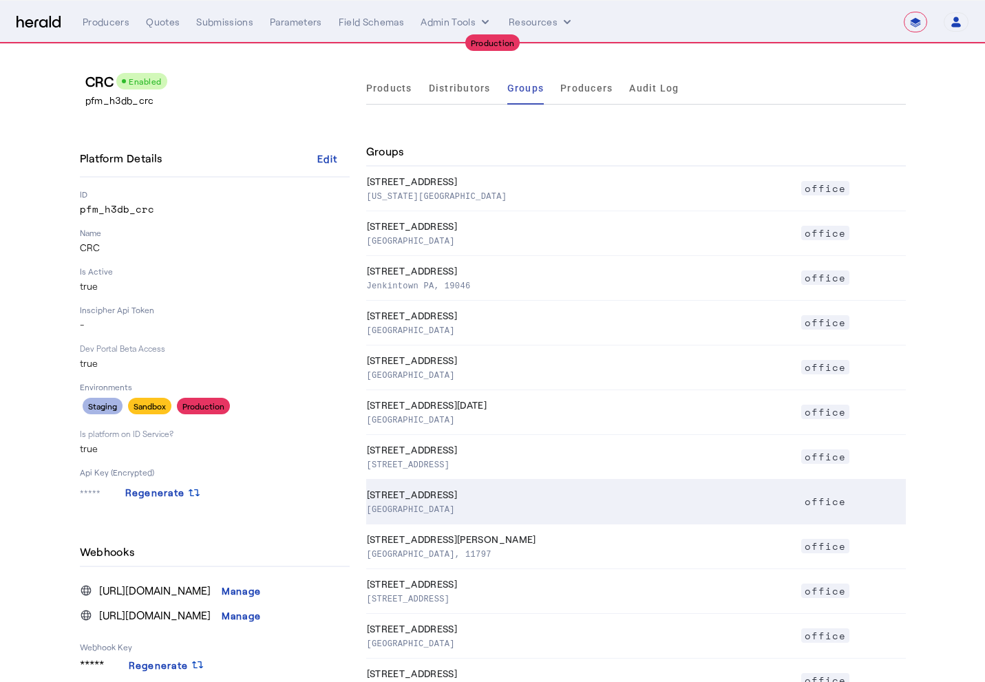
select select "pfm_h3db_crc"
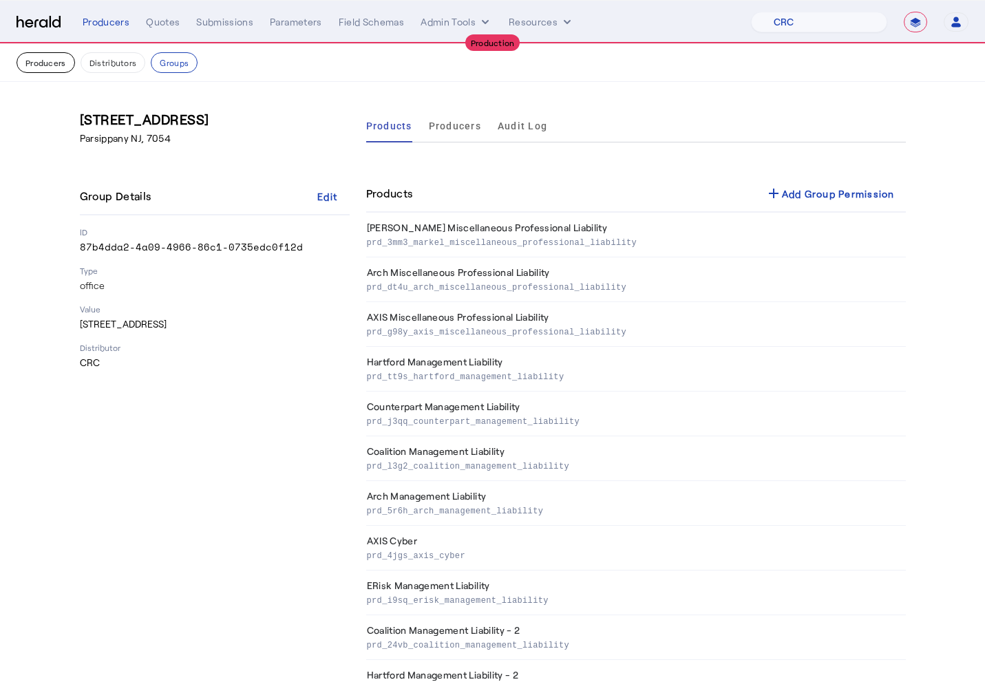
click at [41, 65] on button "Producers" at bounding box center [46, 62] width 59 height 21
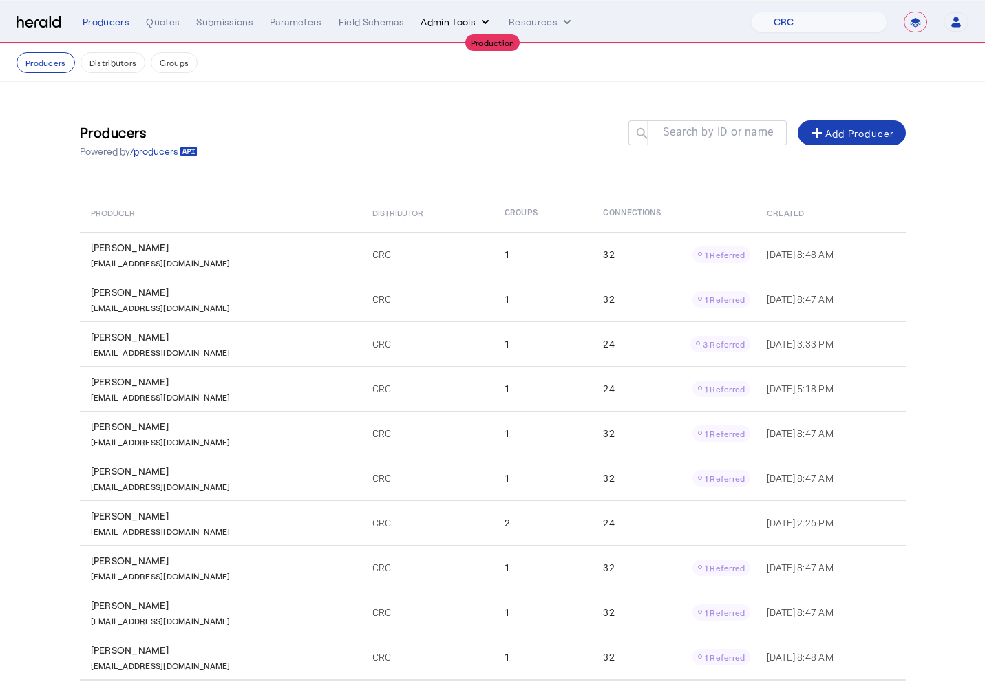
click at [428, 23] on button "Admin Tools" at bounding box center [457, 22] width 72 height 14
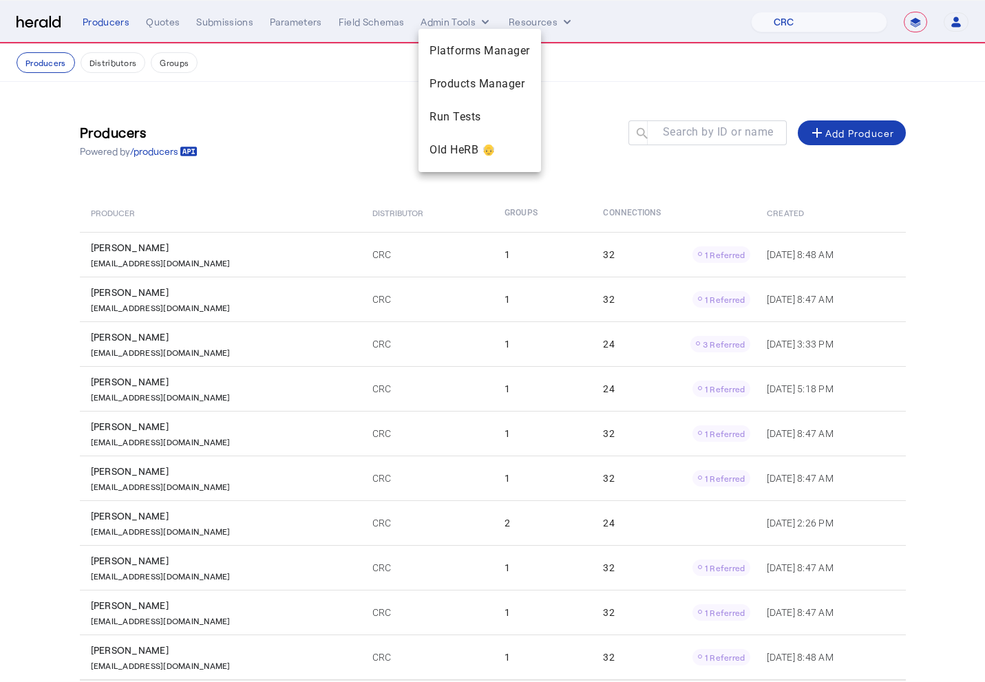
click at [430, 23] on div at bounding box center [492, 341] width 985 height 682
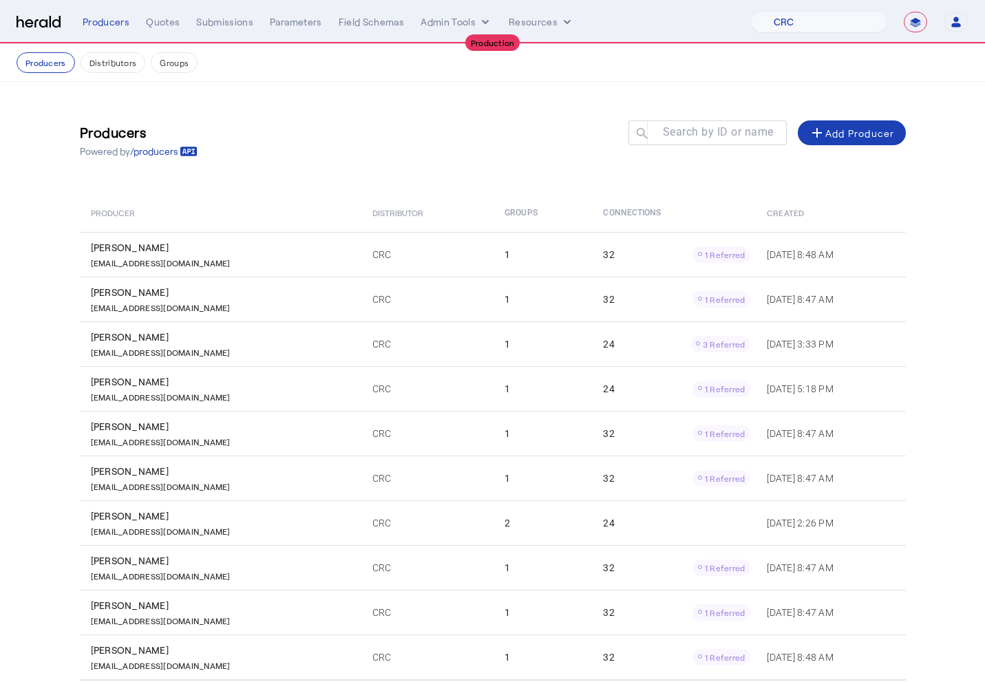
click at [383, 105] on div "Producers Powered by /producers Search by ID or name search add Add Producer Pr…" at bounding box center [492, 414] width 881 height 665
